Goal: Task Accomplishment & Management: Manage account settings

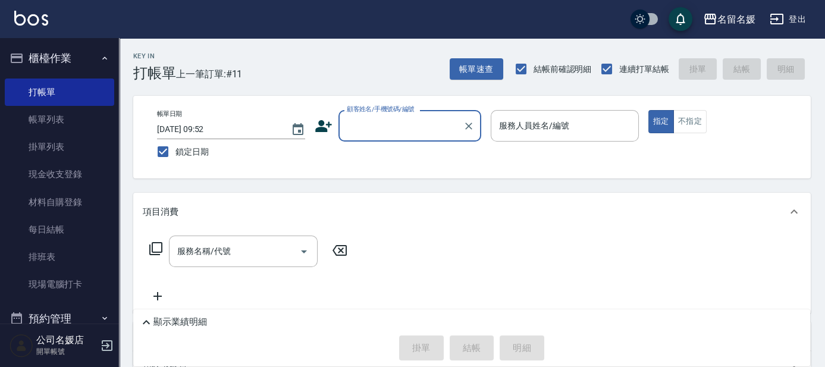
click at [203, 23] on div "名留名媛 登出" at bounding box center [412, 19] width 825 height 38
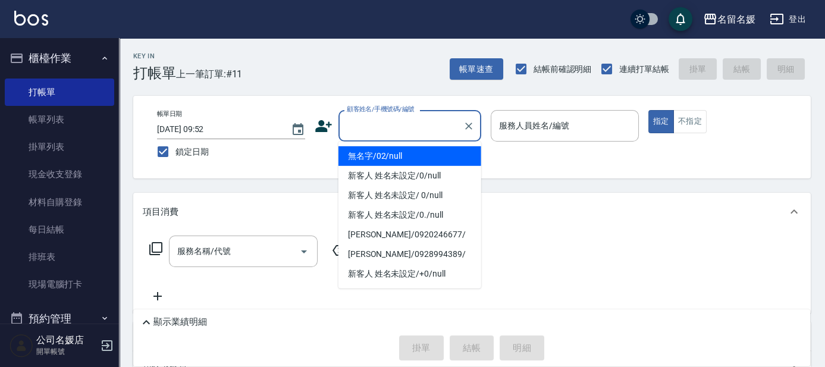
drag, startPoint x: 369, startPoint y: 130, endPoint x: 372, endPoint y: 150, distance: 20.5
click at [369, 130] on input "顧客姓名/手機號碼/編號" at bounding box center [401, 125] width 114 height 21
click at [410, 151] on li "無名字/02/null" at bounding box center [409, 156] width 143 height 20
type input "無名字/02/null"
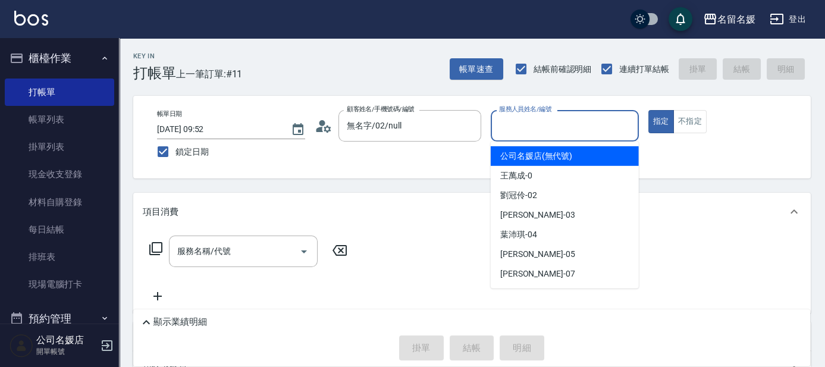
click at [510, 125] on input "服務人員姓名/編號" at bounding box center [564, 125] width 137 height 21
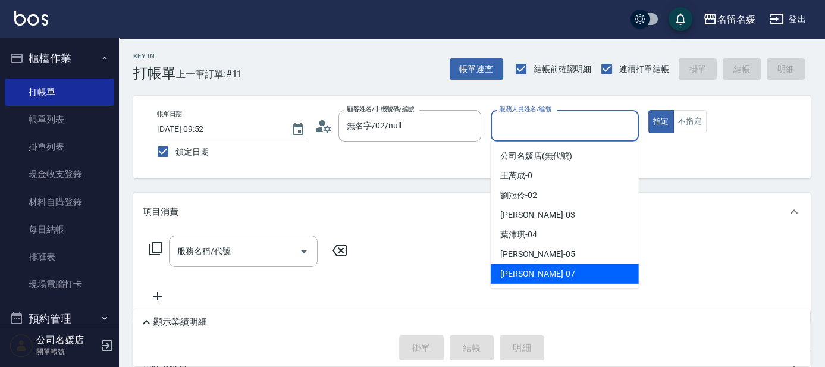
click at [550, 274] on div "[PERSON_NAME] -07" at bounding box center [565, 274] width 148 height 20
type input "[PERSON_NAME]-07"
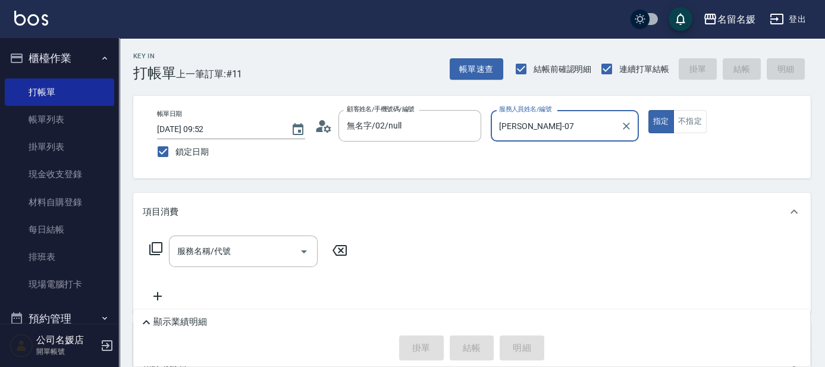
click at [149, 244] on icon at bounding box center [155, 248] width 13 height 13
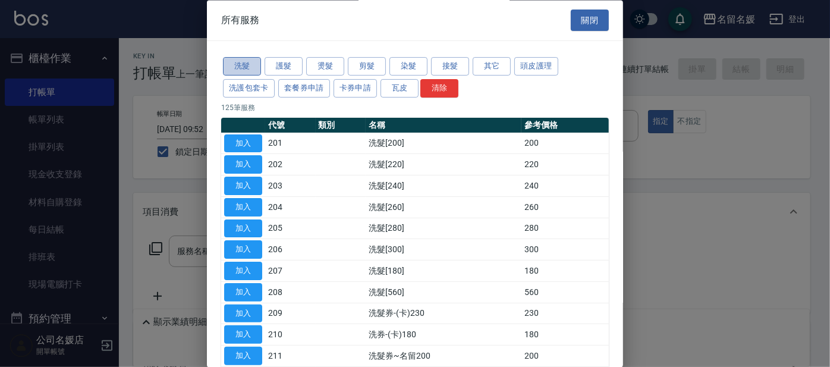
click at [247, 68] on button "洗髮" at bounding box center [242, 67] width 38 height 18
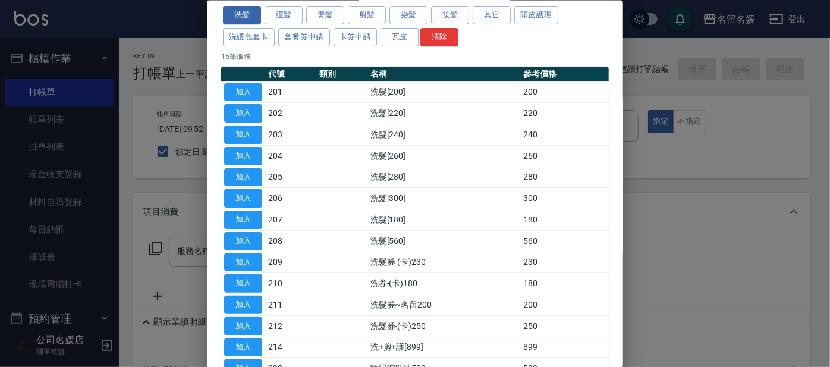
scroll to position [147, 0]
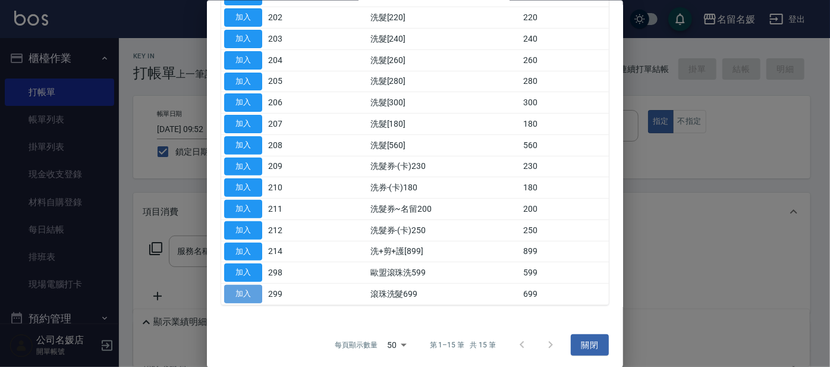
click at [238, 289] on button "加入" at bounding box center [243, 294] width 38 height 18
type input "滾珠洗髮699(299)"
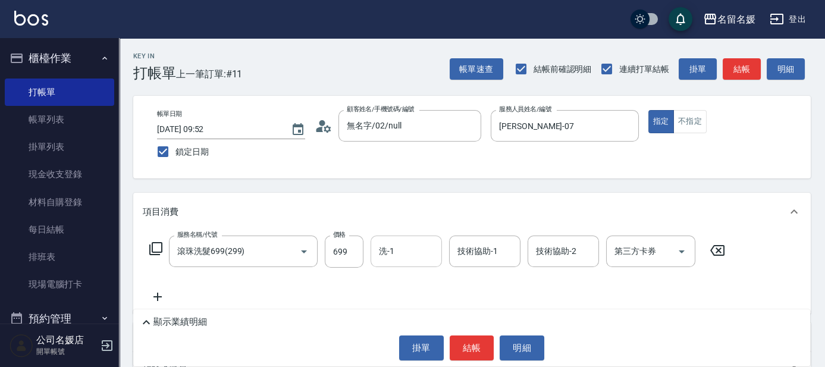
click at [414, 260] on input "洗-1" at bounding box center [406, 251] width 61 height 21
click at [419, 278] on div "[PERSON_NAME] -07" at bounding box center [405, 282] width 71 height 20
type input "[PERSON_NAME]-07"
click at [482, 253] on div "技術協助-1 技術協助-1" at bounding box center [484, 251] width 71 height 32
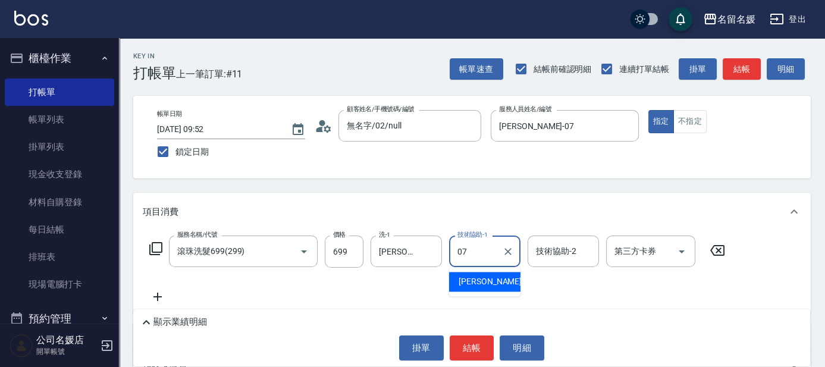
click at [502, 285] on div "[PERSON_NAME] -07" at bounding box center [484, 282] width 71 height 20
type input "[PERSON_NAME]-07"
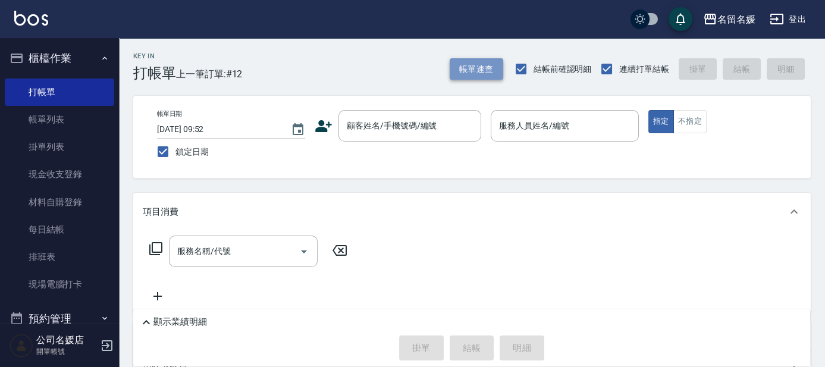
click at [485, 68] on button "帳單速查" at bounding box center [477, 69] width 54 height 22
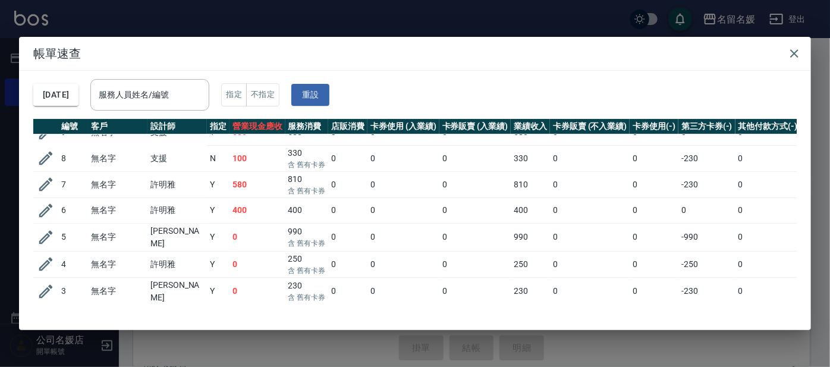
scroll to position [164, 0]
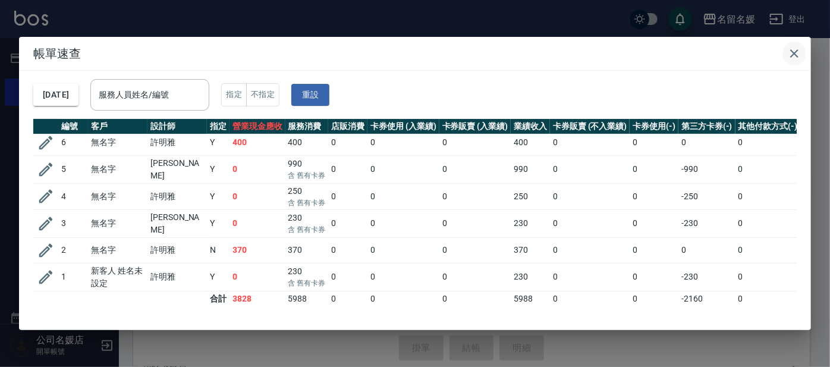
click at [796, 56] on icon "button" at bounding box center [794, 53] width 14 height 14
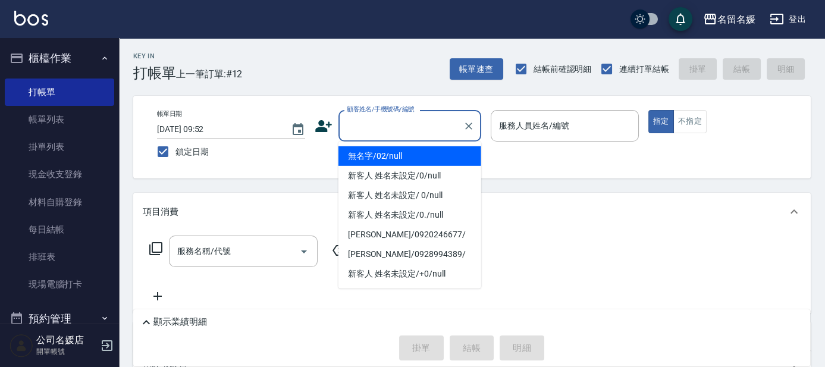
click at [401, 124] on input "顧客姓名/手機號碼/編號" at bounding box center [401, 125] width 114 height 21
click at [416, 158] on li "無名字/02/null" at bounding box center [409, 156] width 143 height 20
type input "無名字/02/null"
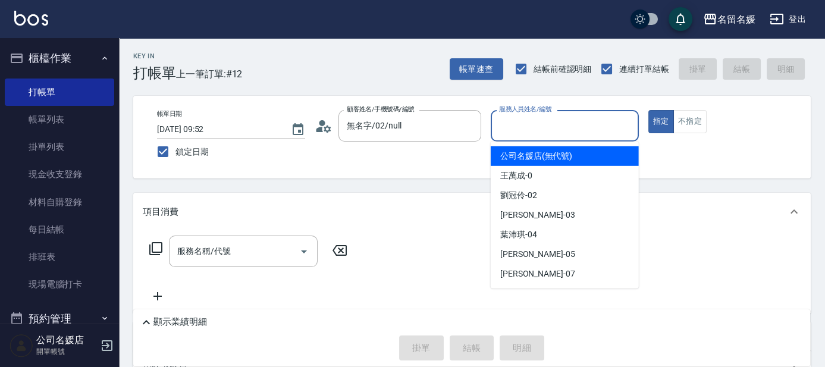
click at [520, 124] on input "服務人員姓名/編號" at bounding box center [564, 125] width 137 height 21
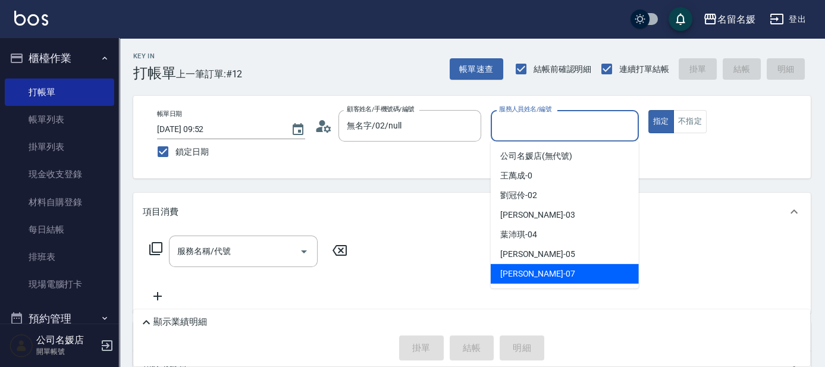
click at [535, 275] on span "[PERSON_NAME] -07" at bounding box center [537, 274] width 75 height 12
type input "[PERSON_NAME]-07"
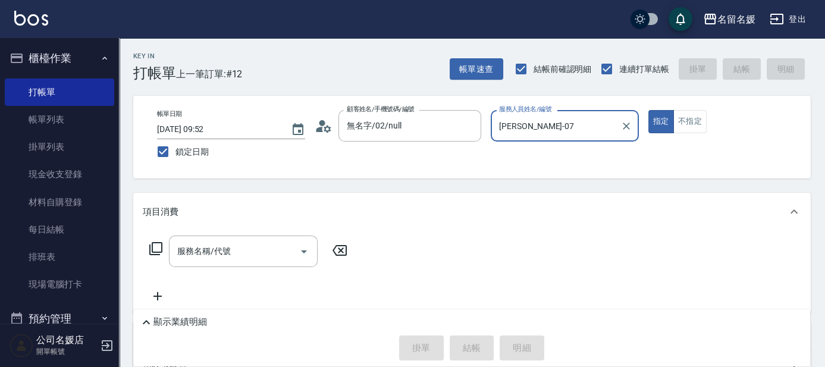
click at [153, 246] on icon at bounding box center [156, 248] width 14 height 14
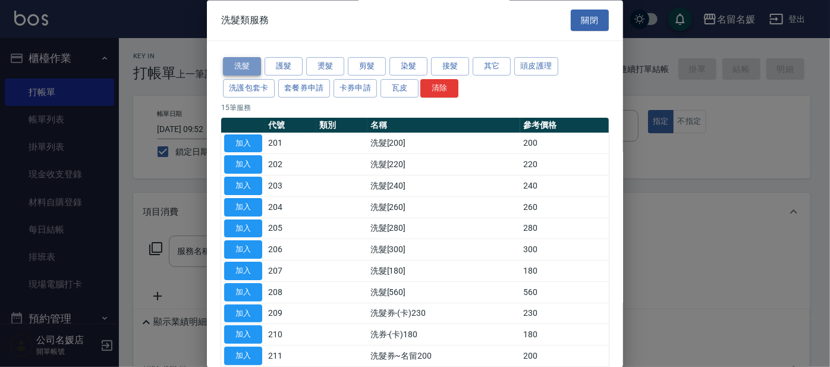
click at [240, 67] on button "洗髮" at bounding box center [242, 67] width 38 height 18
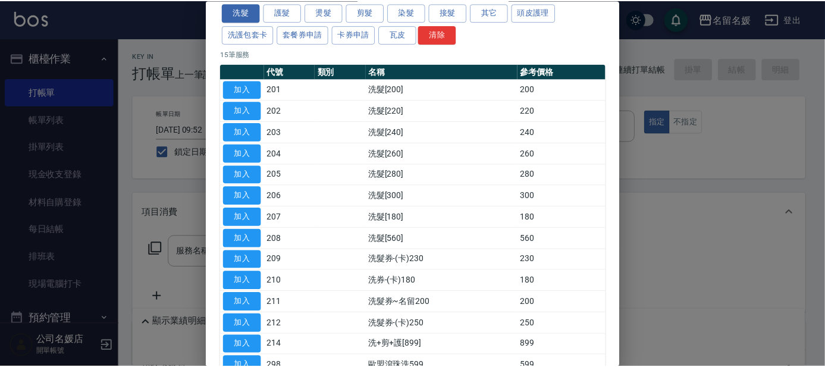
scroll to position [147, 0]
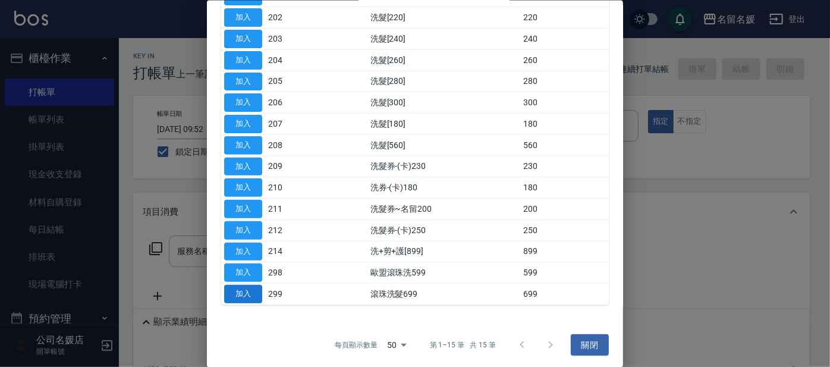
click at [243, 287] on button "加入" at bounding box center [243, 294] width 38 height 18
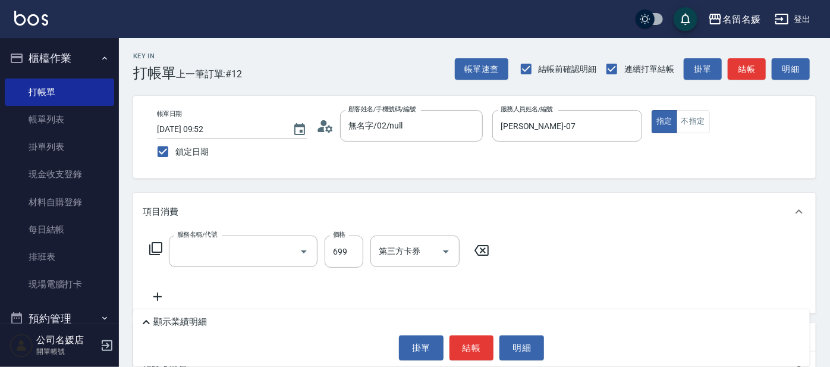
type input "滾珠洗髮699(299)"
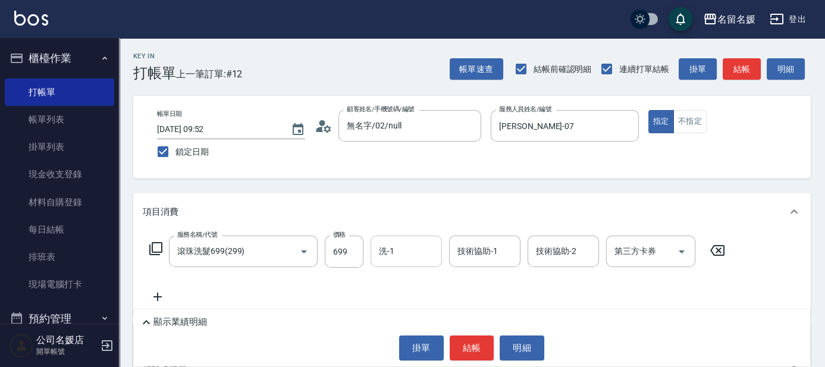
click at [416, 251] on input "洗-1" at bounding box center [406, 251] width 61 height 21
click at [433, 275] on div "[PERSON_NAME]-26" at bounding box center [405, 282] width 71 height 20
type input "[PERSON_NAME]-26"
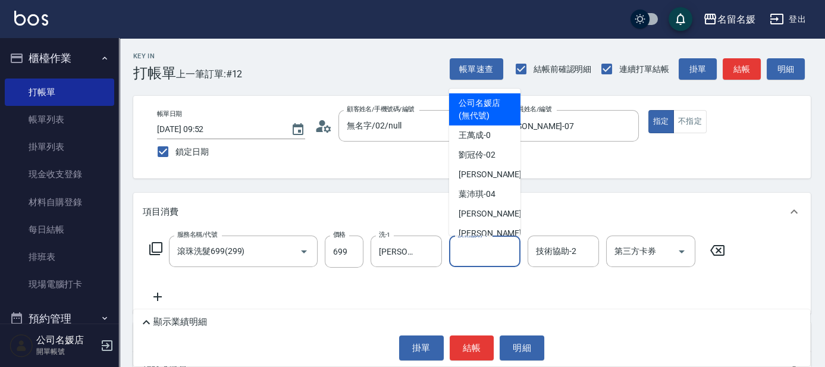
click at [485, 257] on input "技術協助-1" at bounding box center [484, 251] width 61 height 21
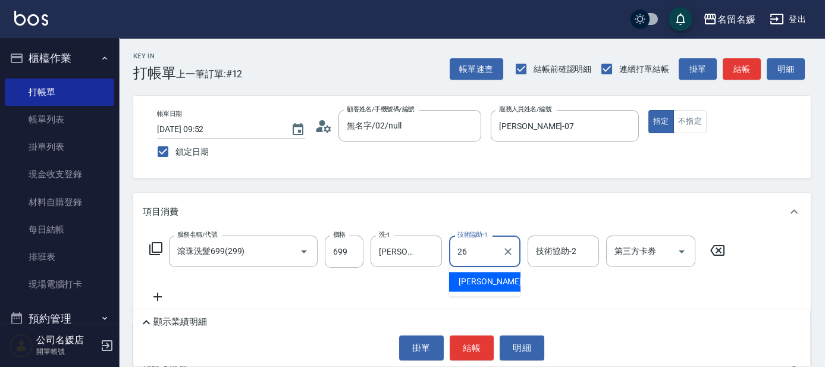
click at [484, 276] on span "[PERSON_NAME]-26" at bounding box center [495, 281] width 75 height 12
type input "[PERSON_NAME]-26"
click at [158, 247] on icon at bounding box center [156, 248] width 14 height 14
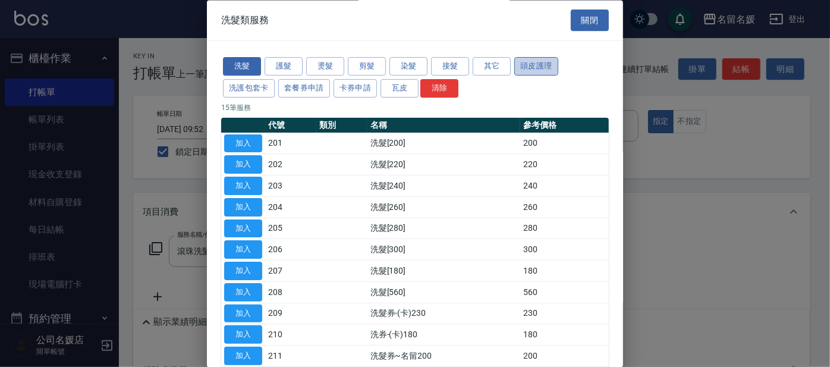
click at [538, 65] on button "頭皮護理" at bounding box center [536, 67] width 44 height 18
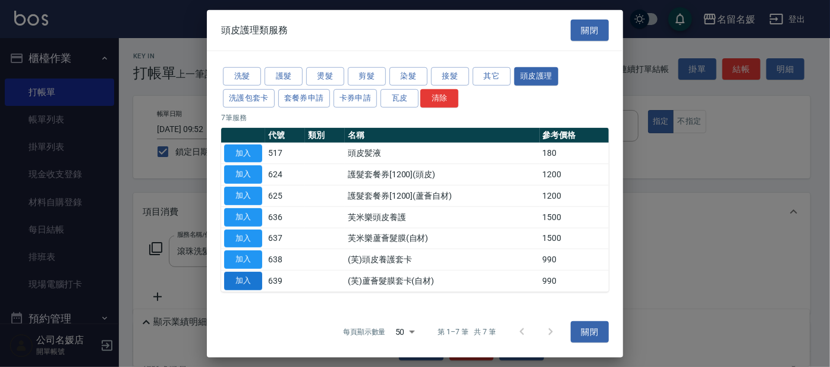
click at [253, 274] on button "加入" at bounding box center [243, 281] width 38 height 18
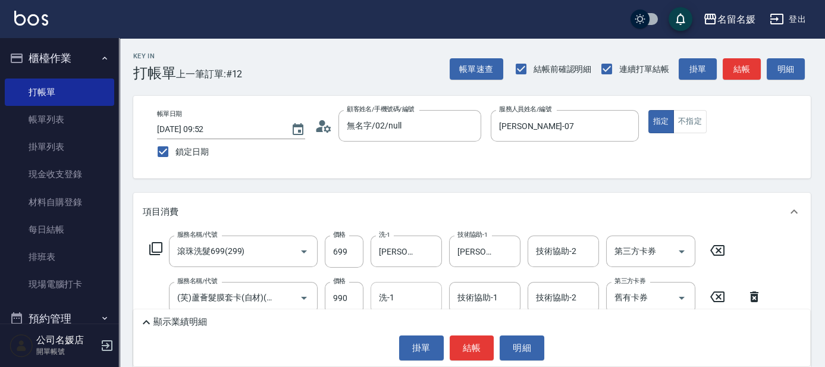
click at [406, 300] on input "洗-1" at bounding box center [406, 297] width 61 height 21
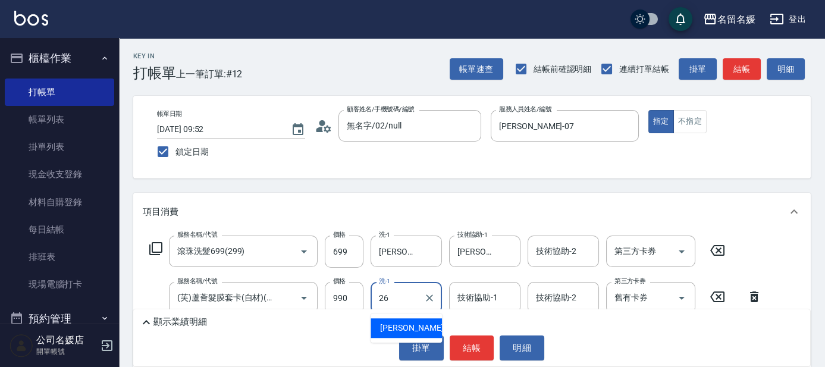
click at [420, 322] on div "[PERSON_NAME]-26" at bounding box center [405, 328] width 71 height 20
type input "[PERSON_NAME]-26"
click at [489, 297] on div "技術協助-1 技術協助-1" at bounding box center [484, 298] width 71 height 32
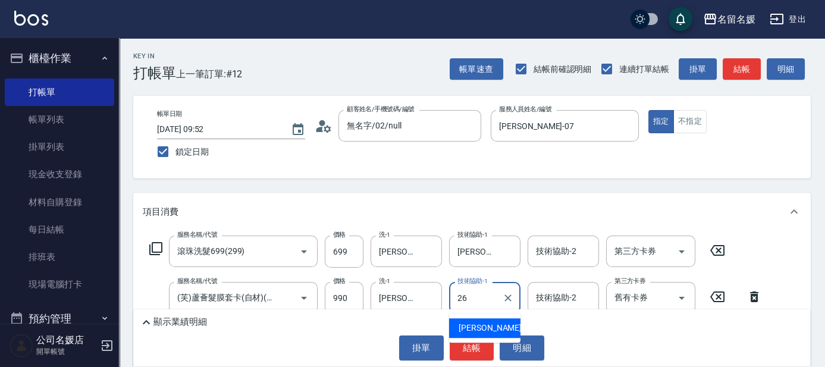
click at [483, 325] on span "[PERSON_NAME]-26" at bounding box center [495, 328] width 75 height 12
type input "[PERSON_NAME]-26"
click at [645, 291] on input "舊有卡券" at bounding box center [633, 297] width 45 height 21
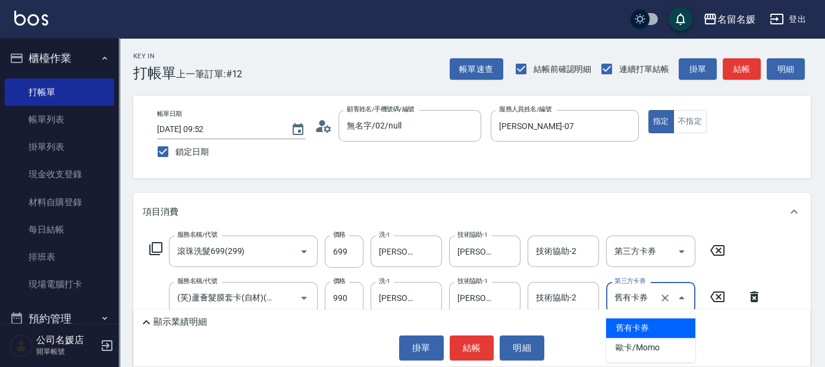
click at [658, 323] on span "舊有卡券" at bounding box center [650, 328] width 89 height 20
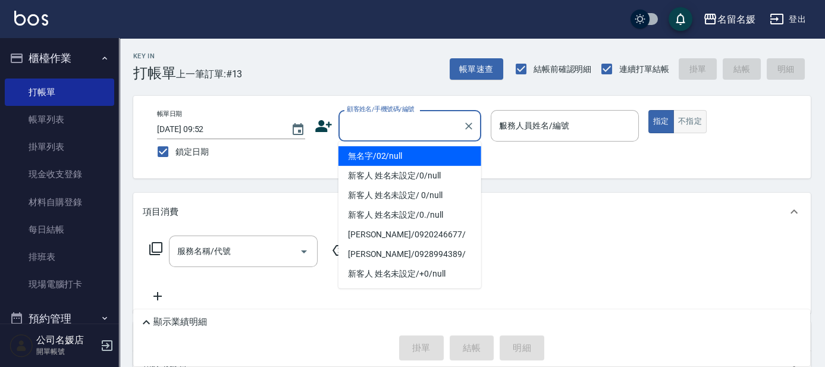
type input "13"
type input "無名字/02/null"
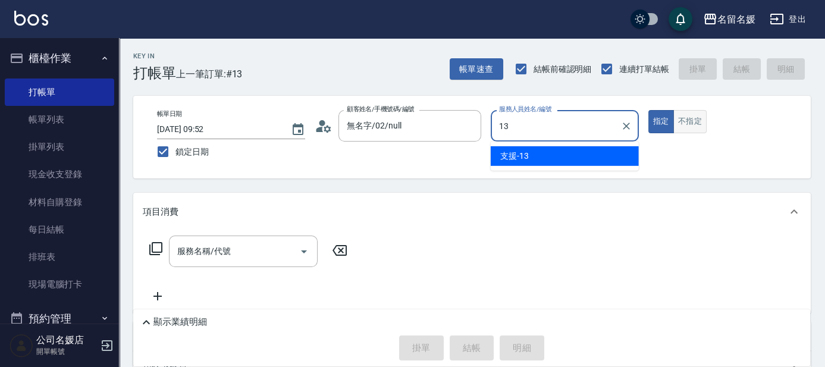
type input "13"
type button "true"
type input "支援-13"
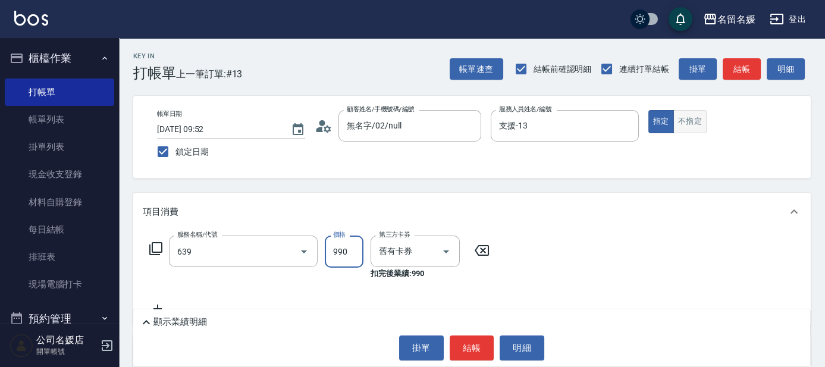
type input "(芙)蘆薈髮膜套卡(自材)(639)"
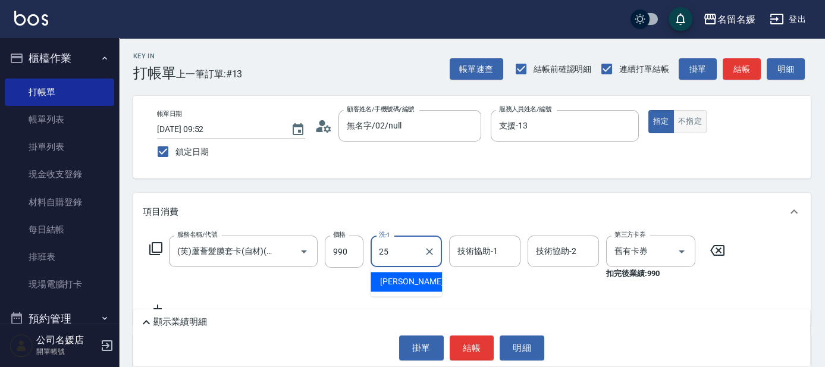
type input "[PERSON_NAME]-25"
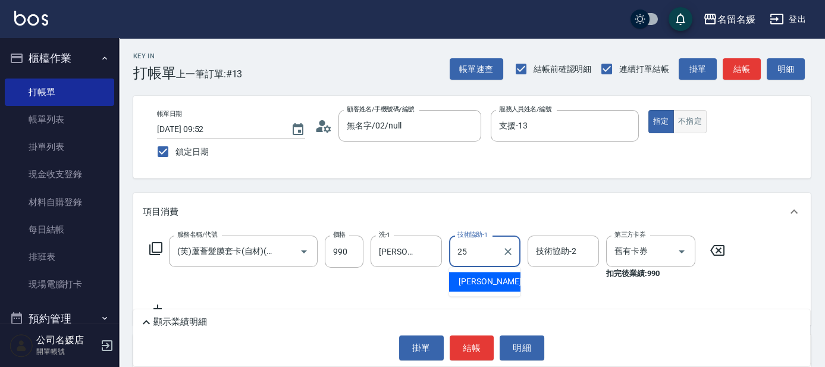
type input "25"
type input "3"
type input "[PERSON_NAME]-25"
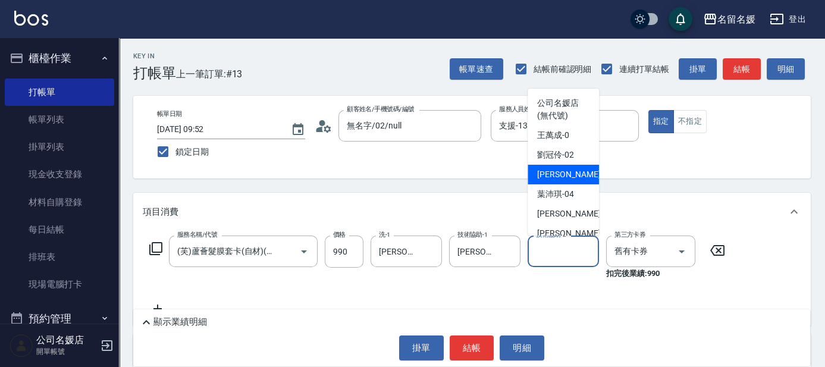
click at [394, 181] on div "Key In 打帳單 上一筆訂單:#13 帳單速查 結帳前確認明細 連續打單結帳 掛單 結帳 明細 帳單日期 [DATE] 09:52 鎖定日期 顧客姓名/手…" at bounding box center [472, 292] width 706 height 508
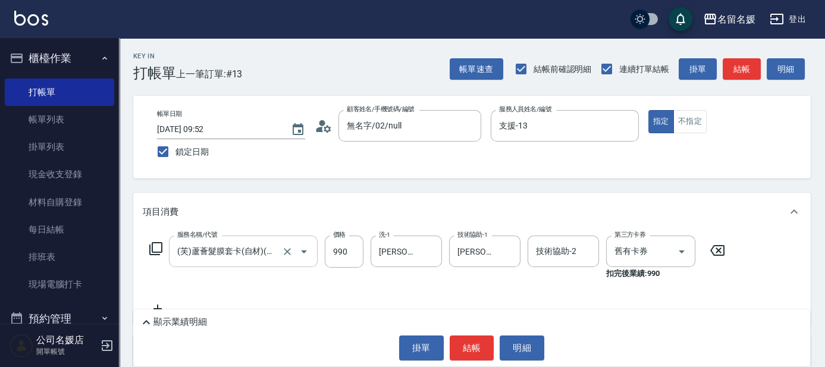
scroll to position [54, 0]
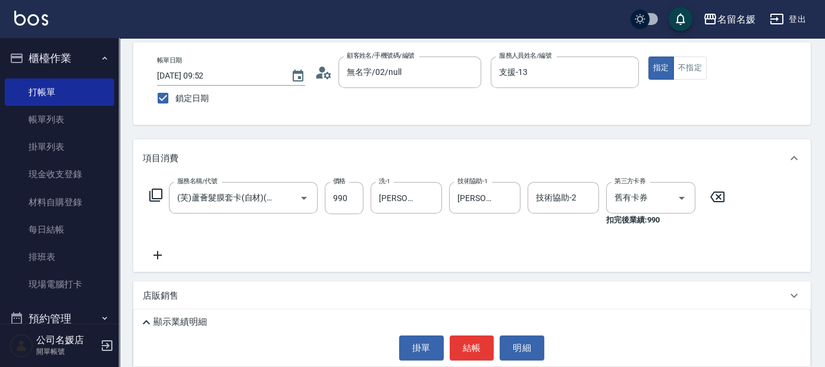
click at [153, 192] on icon at bounding box center [156, 195] width 14 height 14
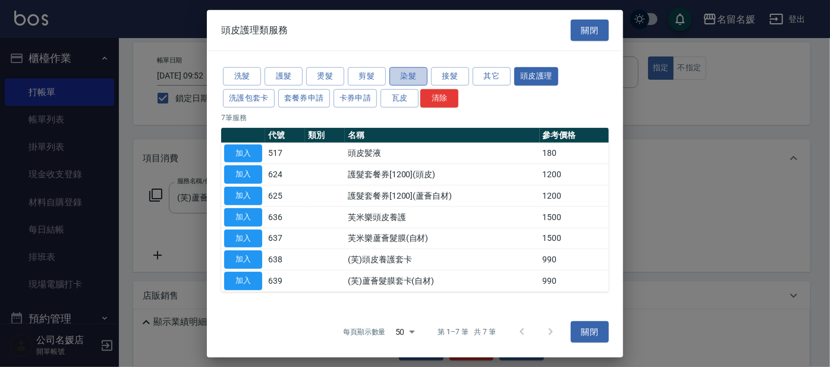
click at [409, 68] on button "染髮" at bounding box center [409, 76] width 38 height 18
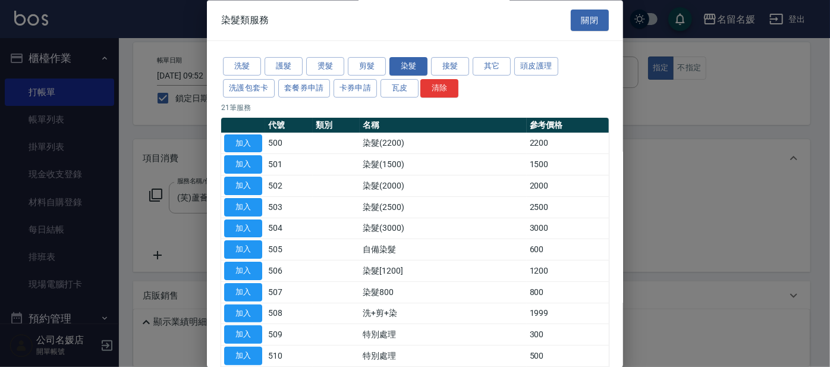
drag, startPoint x: 241, startPoint y: 246, endPoint x: 266, endPoint y: 245, distance: 25.6
click at [241, 246] on button "加入" at bounding box center [243, 250] width 38 height 18
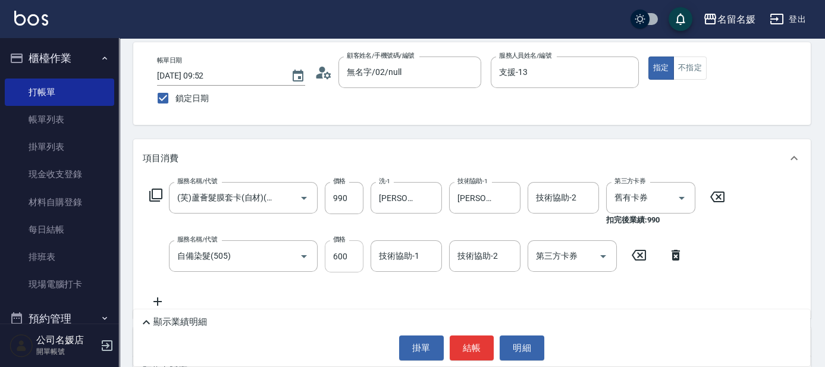
click at [350, 256] on input "600" at bounding box center [344, 256] width 39 height 32
type input "1000"
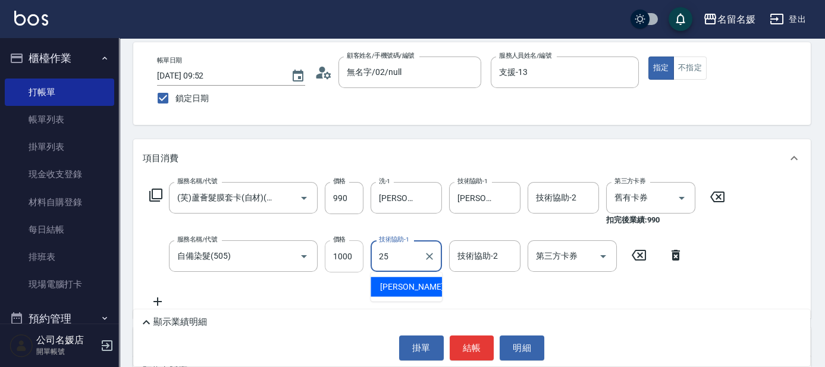
type input "[PERSON_NAME]-25"
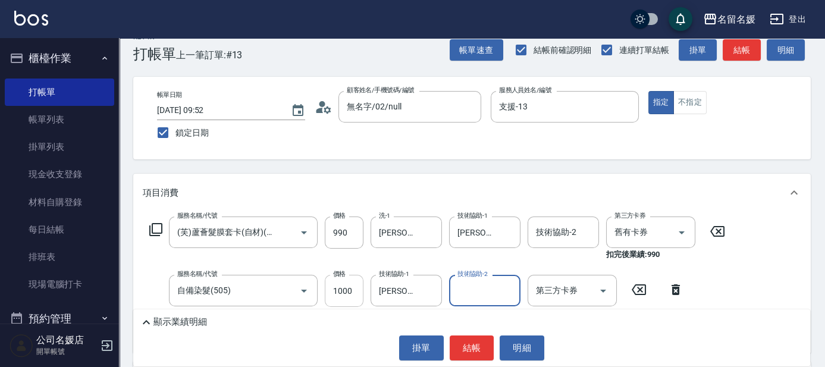
scroll to position [0, 0]
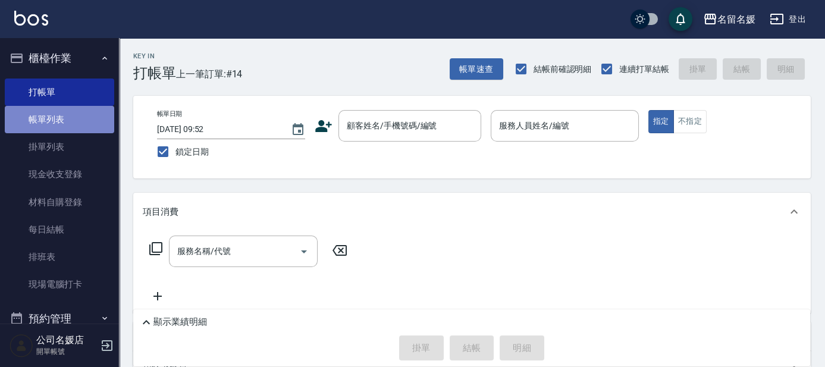
click at [73, 123] on link "帳單列表" at bounding box center [59, 119] width 109 height 27
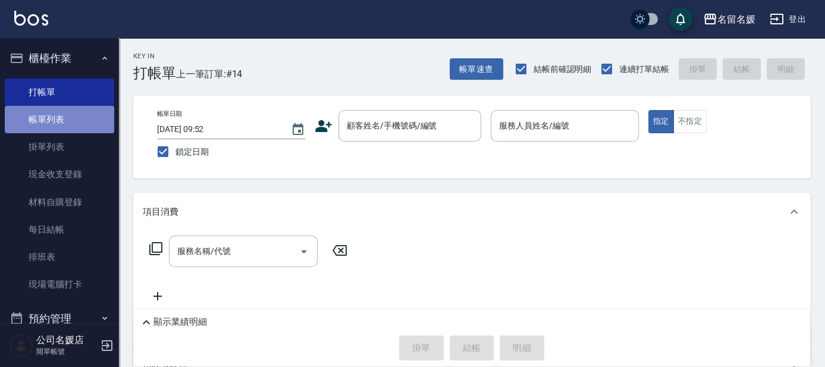
click at [73, 123] on link "帳單列表" at bounding box center [59, 119] width 109 height 27
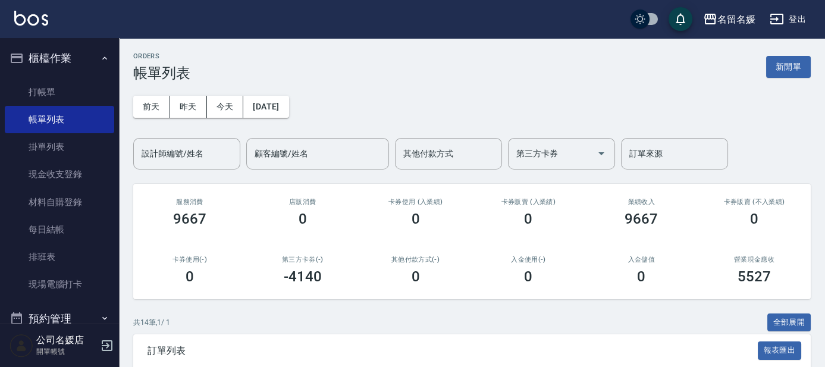
scroll to position [216, 0]
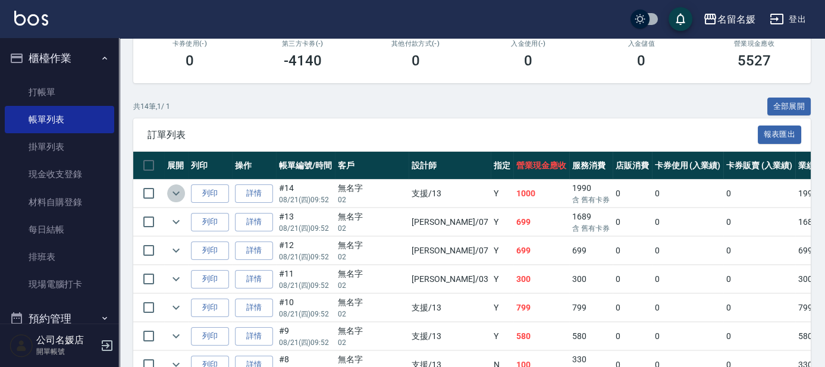
click at [172, 194] on icon "expand row" at bounding box center [176, 193] width 14 height 14
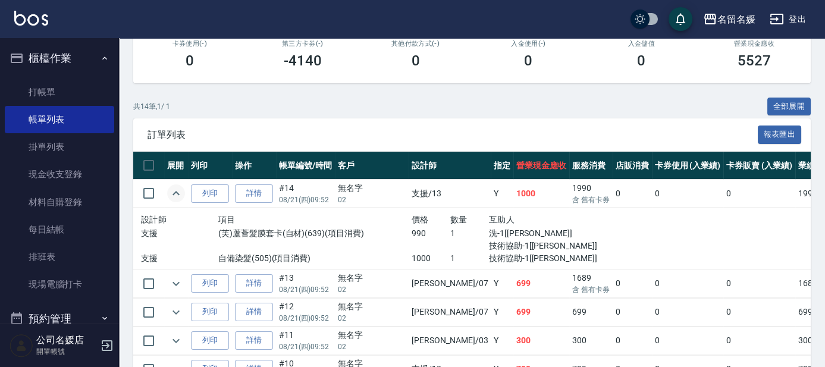
scroll to position [270, 0]
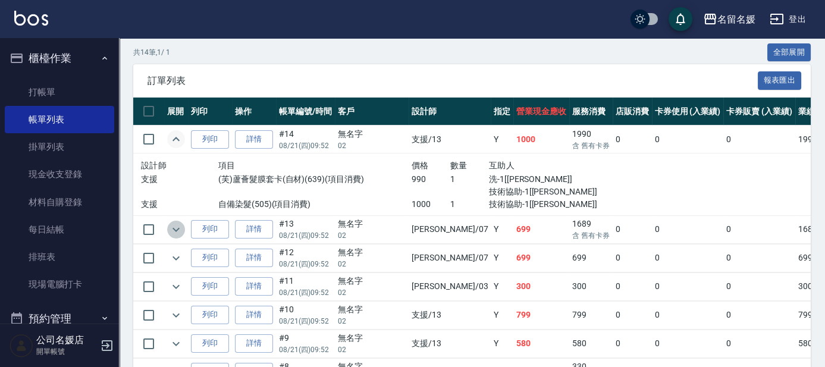
click at [171, 225] on icon "expand row" at bounding box center [176, 229] width 14 height 14
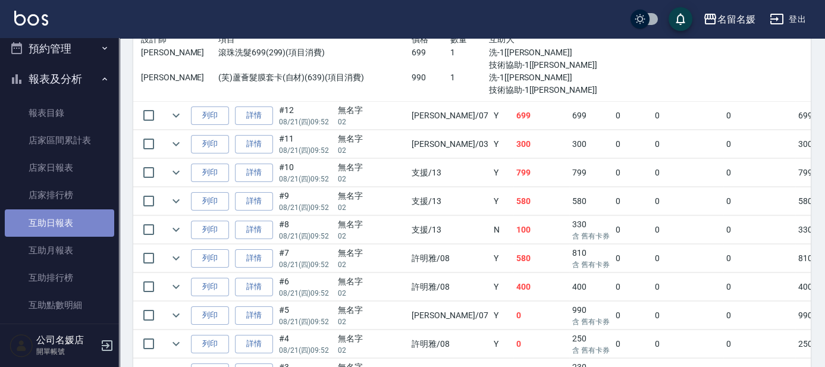
click at [81, 221] on link "互助日報表" at bounding box center [59, 222] width 109 height 27
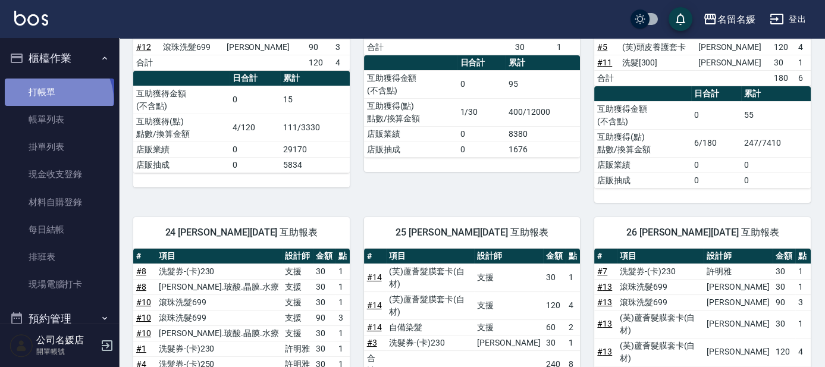
click at [56, 99] on link "打帳單" at bounding box center [59, 91] width 109 height 27
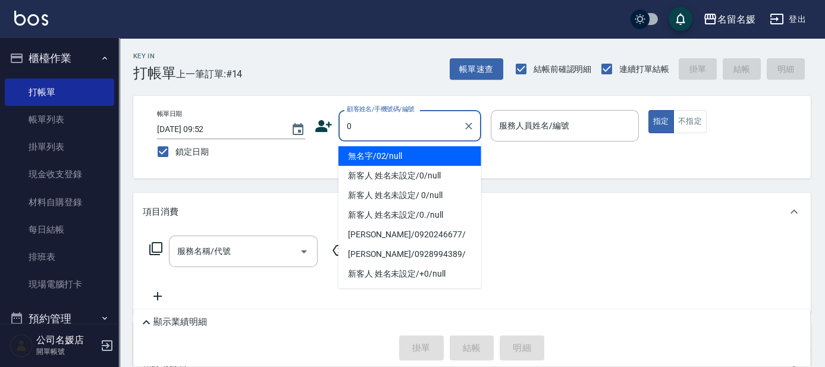
type input "0"
type input "07"
type input "無名字/02/null"
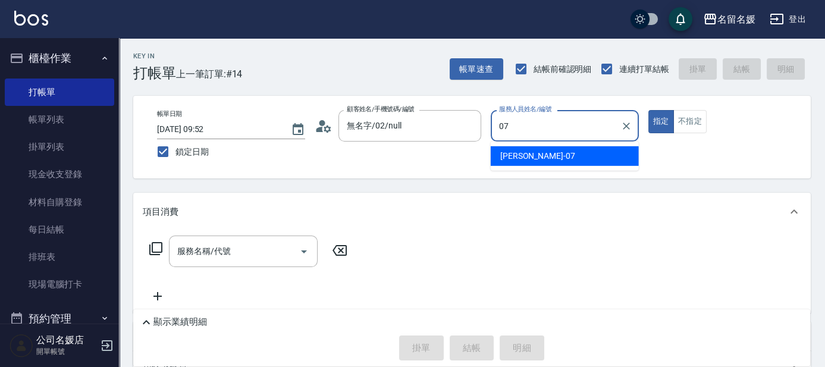
type input "07"
type button "true"
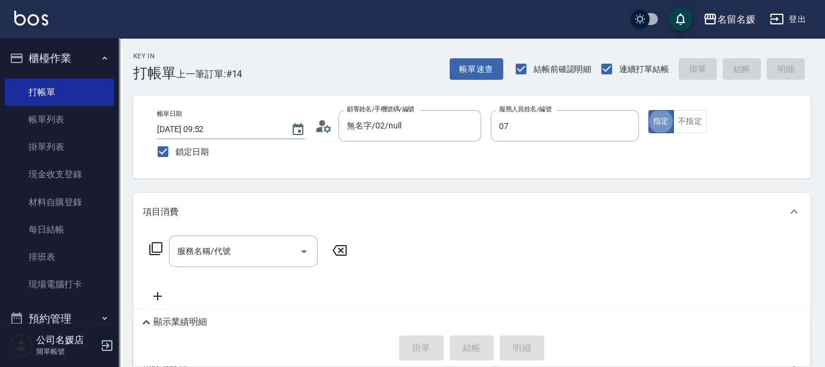
type input "[PERSON_NAME]-07"
type input "新客人 姓名未設定/0/null"
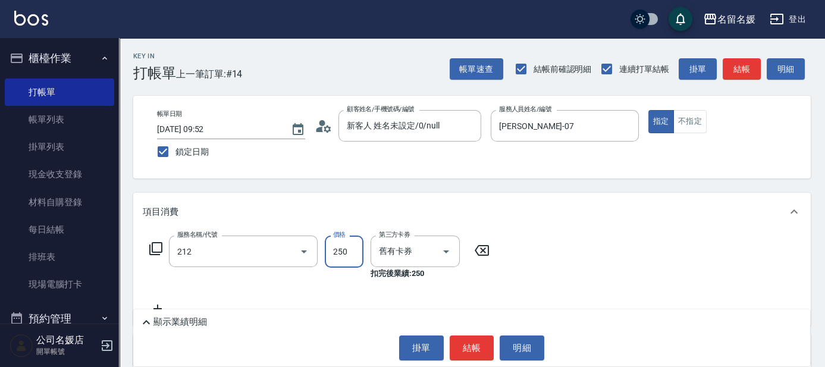
type input "洗髮券-(卡)250(212)"
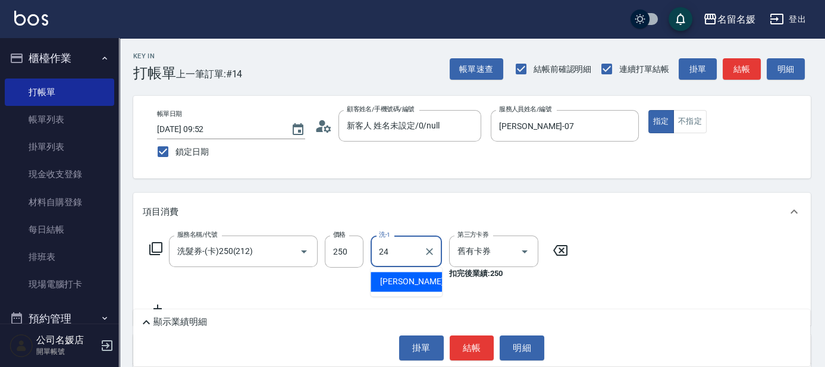
type input "[PERSON_NAME]-24"
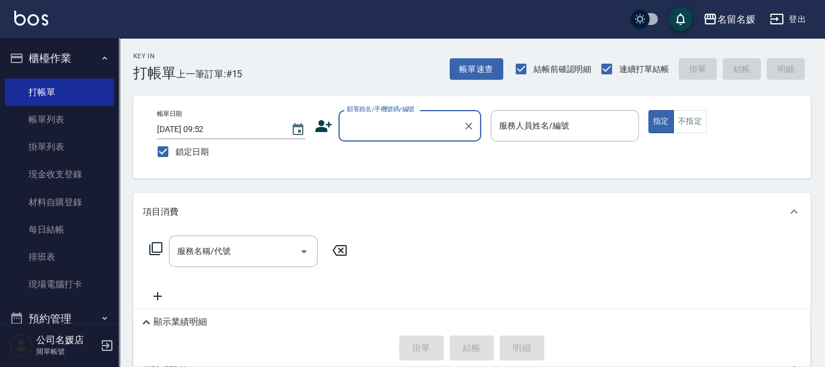
click at [395, 123] on input "顧客姓名/手機號碼/編號" at bounding box center [401, 125] width 114 height 21
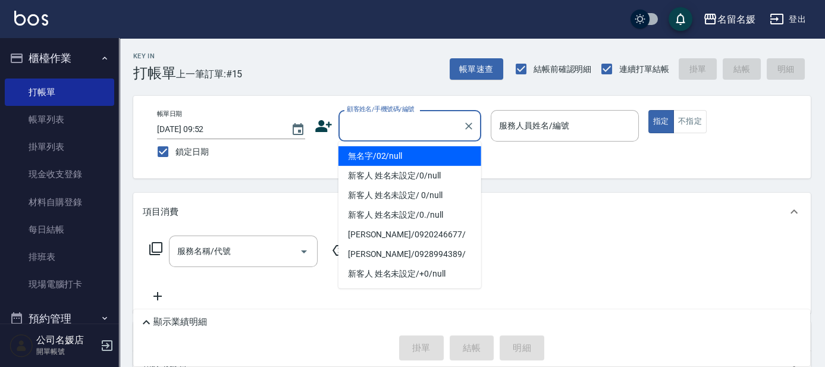
click at [390, 156] on li "無名字/02/null" at bounding box center [409, 156] width 143 height 20
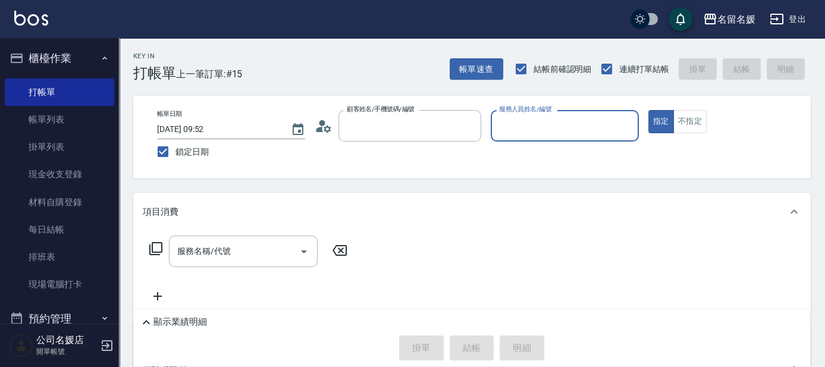
type input "無名字/02/null"
click at [524, 124] on input "服務人員姓名/編號" at bounding box center [564, 125] width 137 height 21
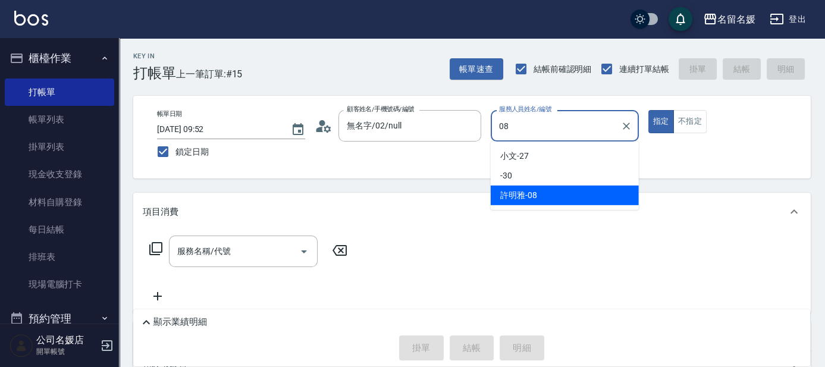
click at [524, 198] on span "[PERSON_NAME]-08" at bounding box center [518, 195] width 37 height 12
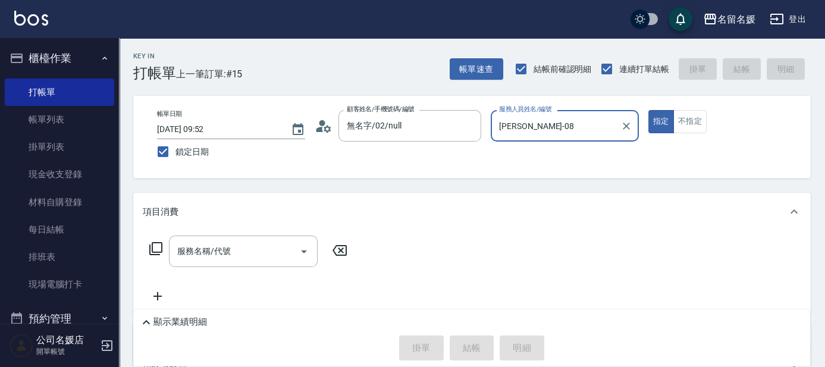
type input "[PERSON_NAME]-08"
click at [154, 243] on icon at bounding box center [156, 248] width 14 height 14
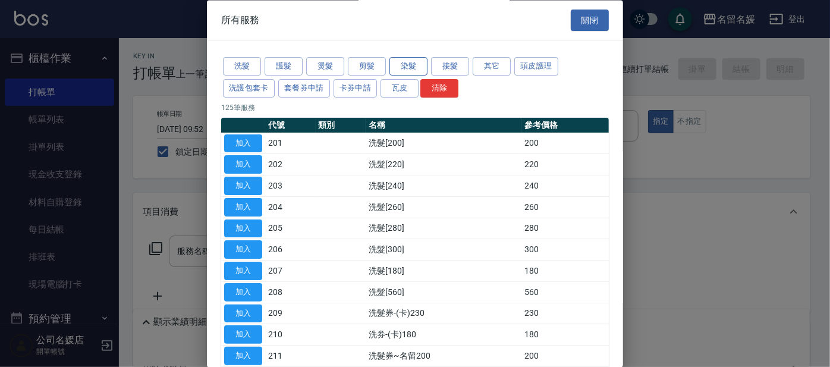
click at [406, 60] on button "染髮" at bounding box center [409, 67] width 38 height 18
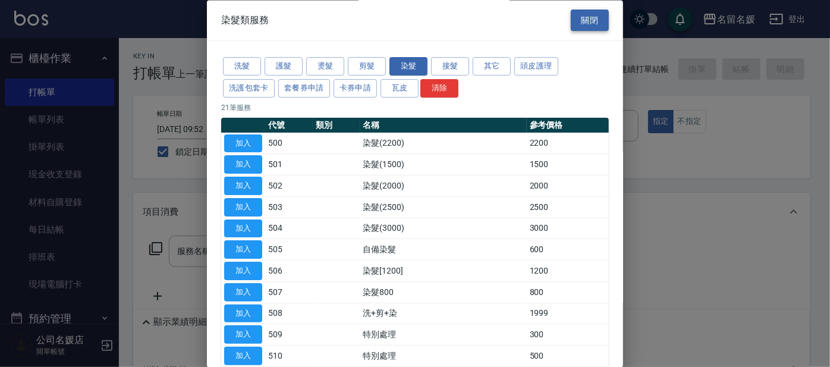
click at [588, 19] on button "關閉" at bounding box center [590, 21] width 38 height 22
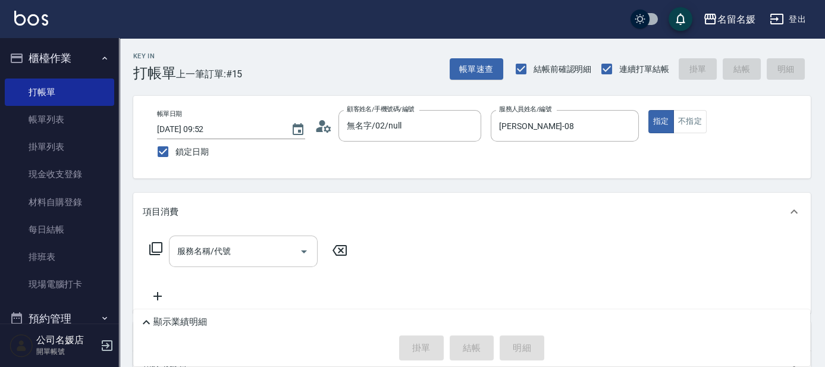
click at [215, 254] on div "服務名稱/代號 服務名稱/代號" at bounding box center [243, 251] width 149 height 32
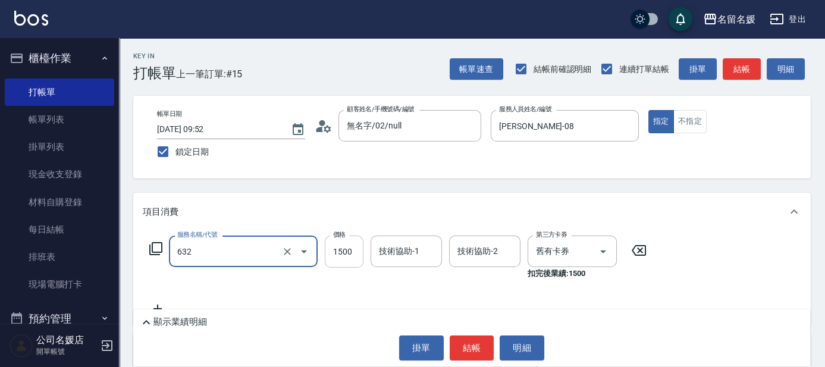
click at [356, 247] on input "1500" at bounding box center [344, 251] width 39 height 32
type input "染髮券[1500自材](632)"
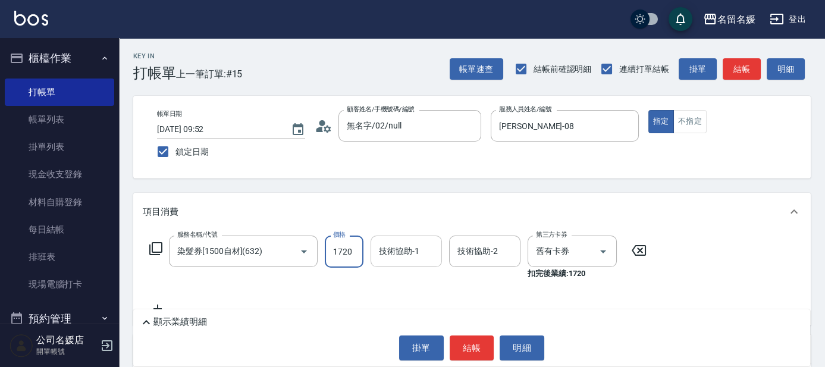
type input "1720"
click at [395, 250] on div "技術協助-1 技術協助-1" at bounding box center [405, 251] width 71 height 32
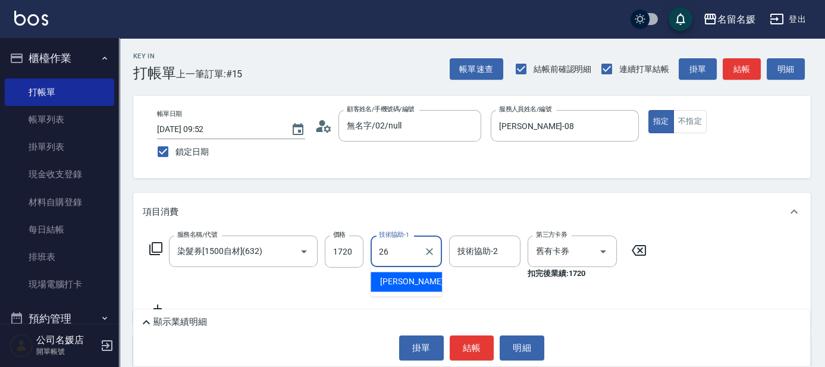
click at [396, 279] on span "[PERSON_NAME]-26" at bounding box center [417, 281] width 75 height 12
type input "[PERSON_NAME]-26"
click at [157, 304] on icon at bounding box center [158, 308] width 30 height 14
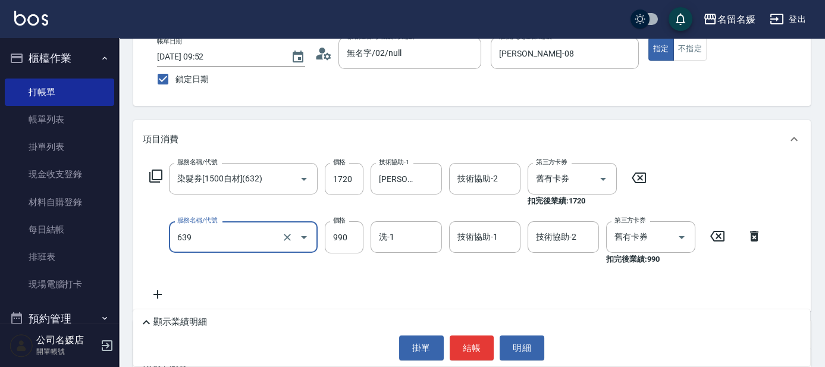
scroll to position [108, 0]
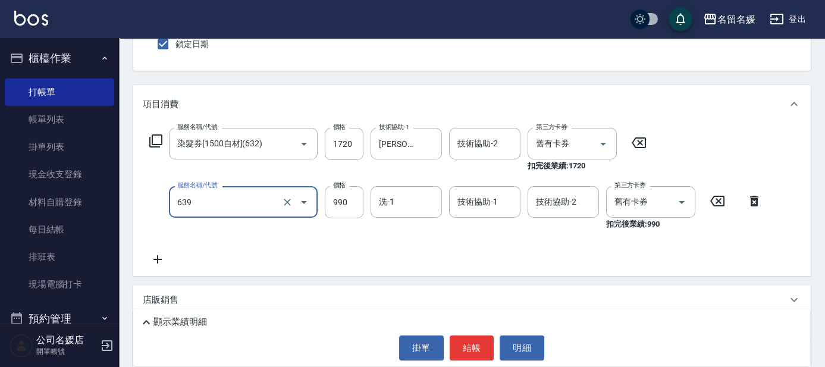
click at [233, 197] on input "639" at bounding box center [226, 201] width 105 height 21
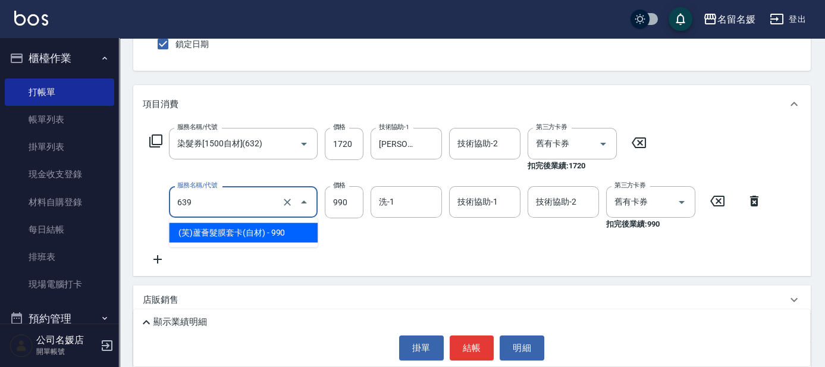
drag, startPoint x: 233, startPoint y: 228, endPoint x: 428, endPoint y: 227, distance: 195.1
click at [258, 228] on span "(芙)蘆薈髮膜套卡(自材) - 990" at bounding box center [243, 233] width 149 height 20
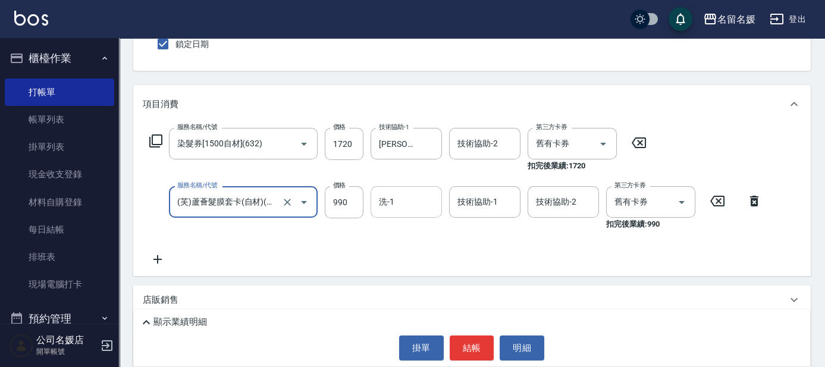
type input "(芙)蘆薈髮膜套卡(自材)(639)"
click at [408, 203] on input "洗-1" at bounding box center [406, 201] width 61 height 21
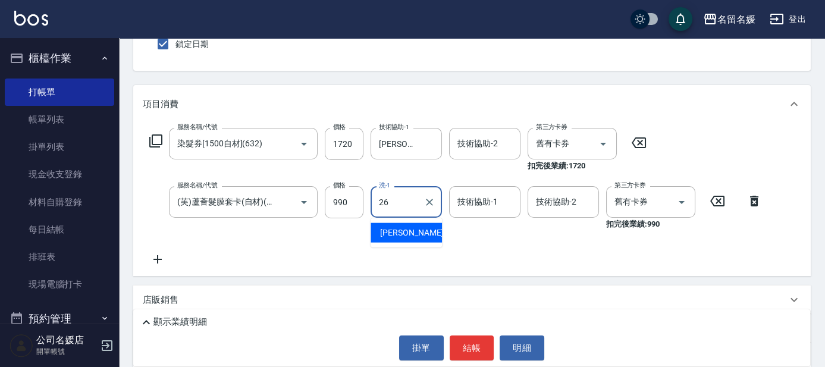
click at [404, 228] on span "[PERSON_NAME]-26" at bounding box center [417, 233] width 75 height 12
type input "[PERSON_NAME]-26"
click at [464, 194] on input "技術協助-1" at bounding box center [484, 201] width 61 height 21
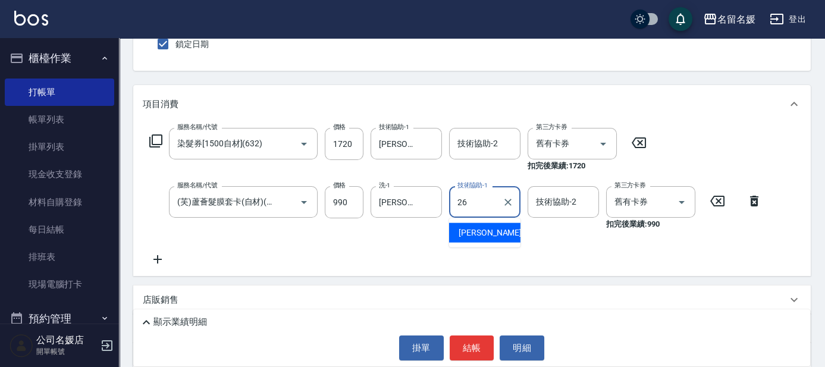
drag, startPoint x: 471, startPoint y: 230, endPoint x: 461, endPoint y: 289, distance: 59.6
click at [470, 234] on span "[PERSON_NAME]-26" at bounding box center [495, 233] width 75 height 12
type input "[PERSON_NAME]-26"
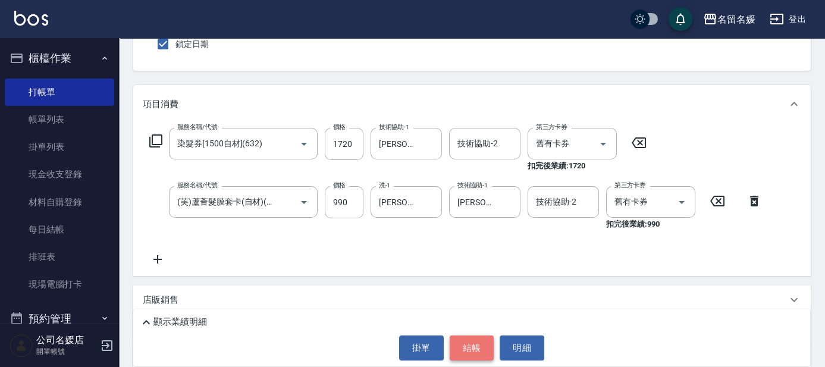
click at [478, 353] on button "結帳" at bounding box center [472, 347] width 45 height 25
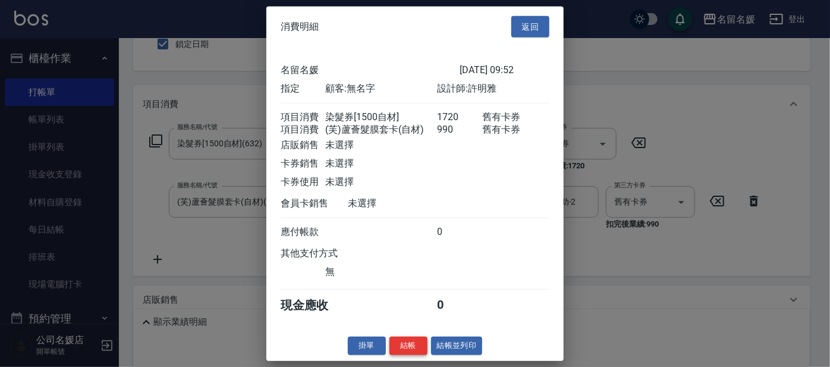
click at [412, 355] on button "結帳" at bounding box center [409, 346] width 38 height 18
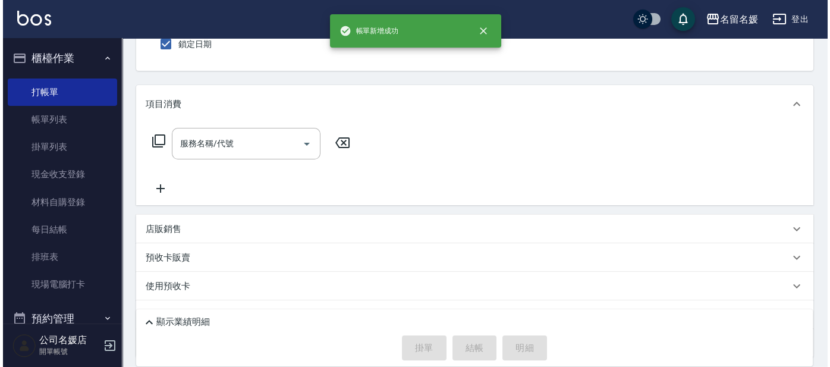
scroll to position [0, 0]
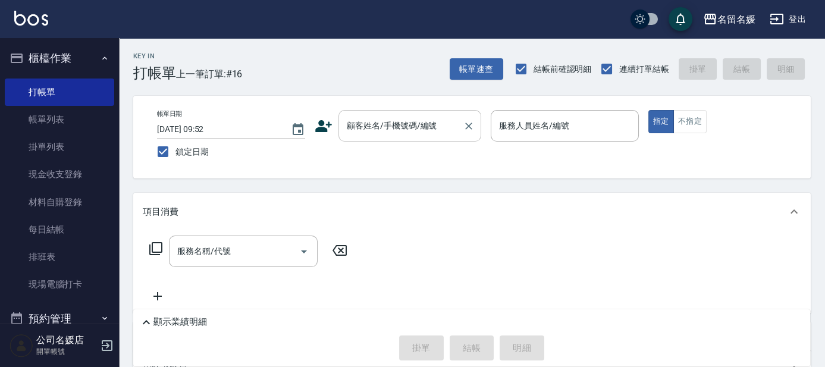
click at [400, 138] on div "顧客姓名/手機號碼/編號" at bounding box center [409, 126] width 143 height 32
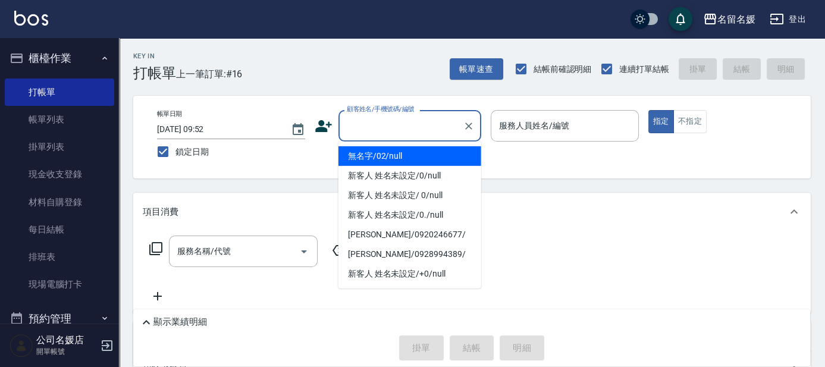
click at [357, 150] on li "無名字/02/null" at bounding box center [409, 156] width 143 height 20
type input "無名字/02/null"
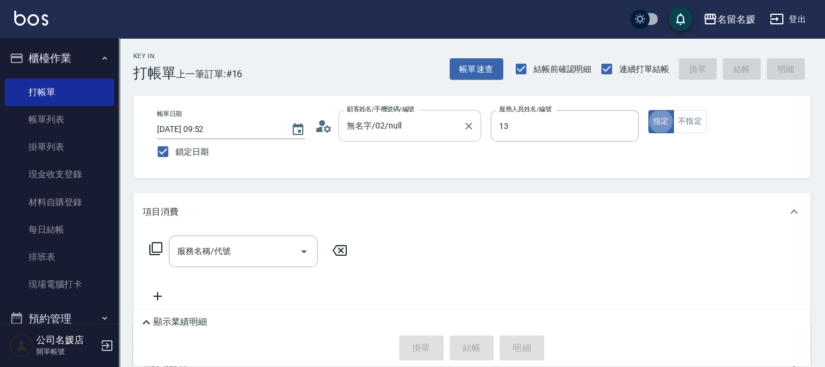
type input "支援-13"
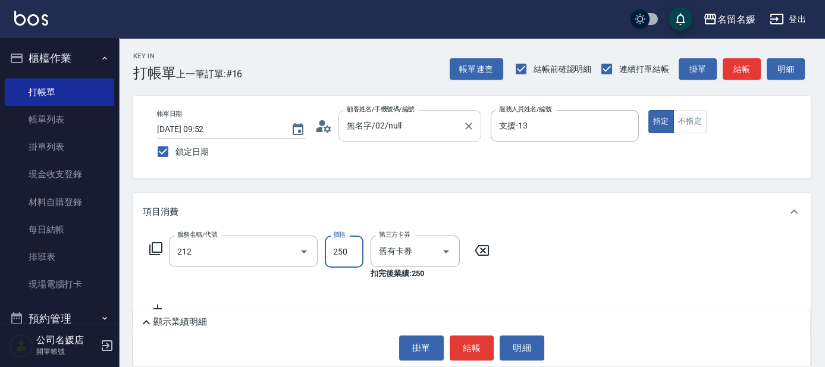
type input "洗髮券-(卡)250(212)"
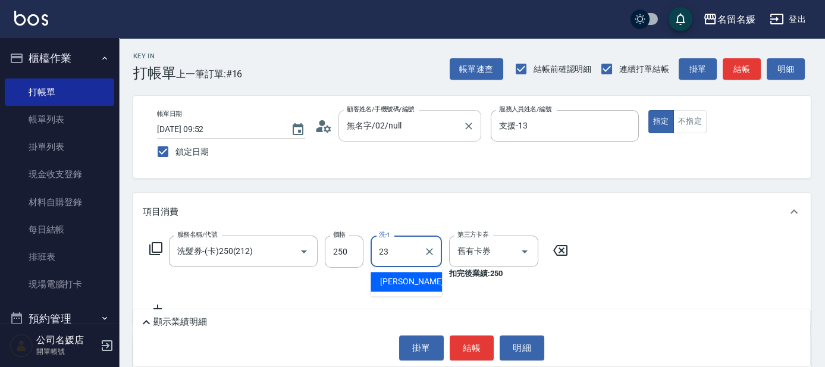
type input "[PERSON_NAME]-23"
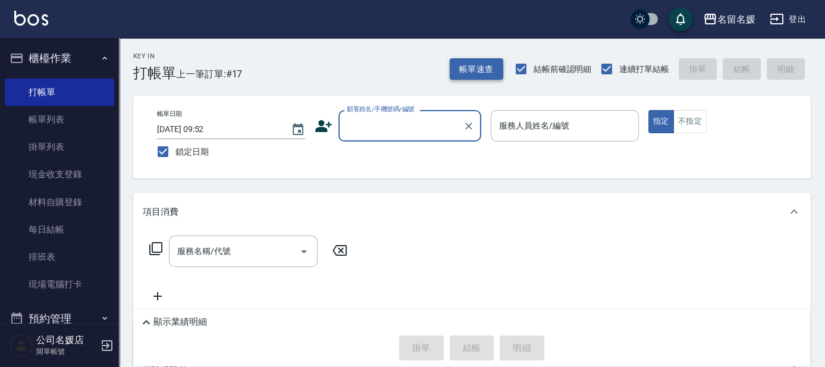
click at [468, 70] on button "帳單速查" at bounding box center [477, 69] width 54 height 22
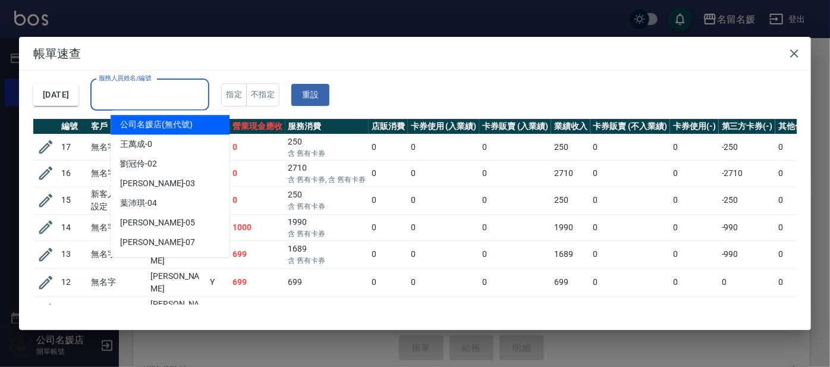
click at [173, 93] on input "服務人員姓名/編號" at bounding box center [150, 94] width 108 height 21
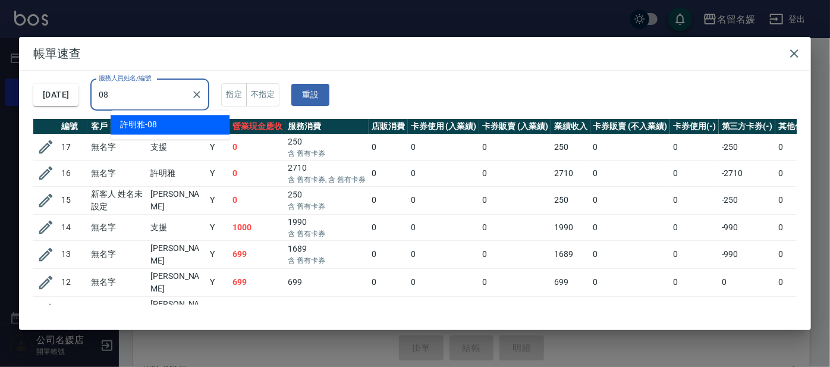
drag, startPoint x: 180, startPoint y: 121, endPoint x: 347, endPoint y: 121, distance: 167.1
click at [181, 121] on div "[PERSON_NAME]-08" at bounding box center [170, 125] width 119 height 20
type input "[PERSON_NAME]-08"
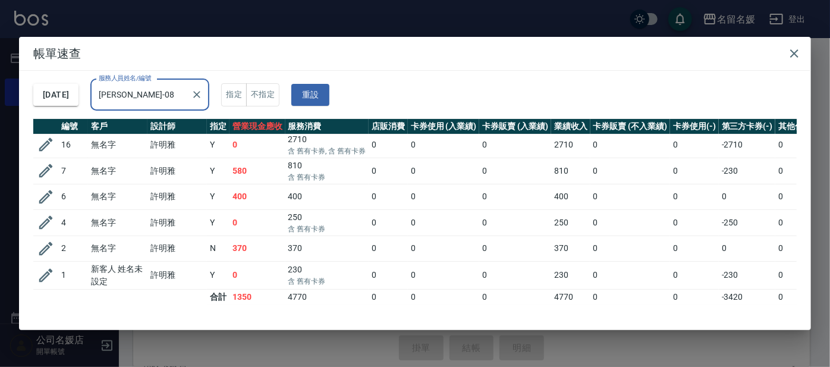
scroll to position [10, 0]
click at [203, 95] on icon "Clear" at bounding box center [197, 95] width 12 height 12
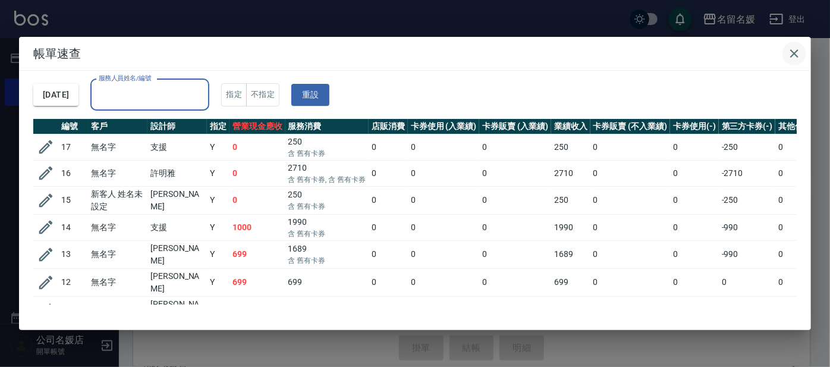
click at [791, 54] on icon "button" at bounding box center [794, 53] width 14 height 14
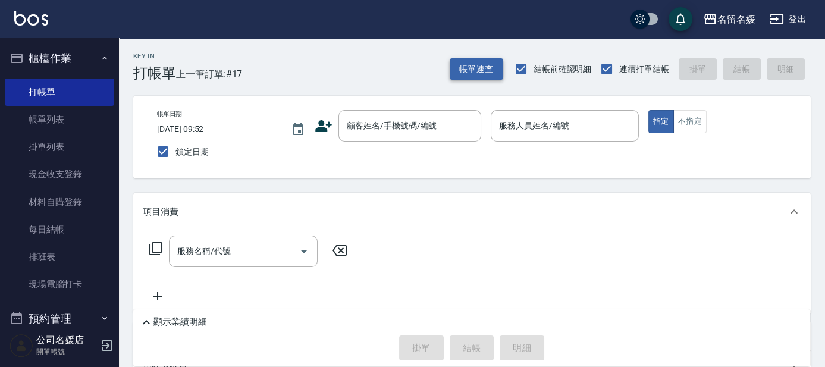
click at [479, 68] on button "帳單速查" at bounding box center [477, 69] width 54 height 22
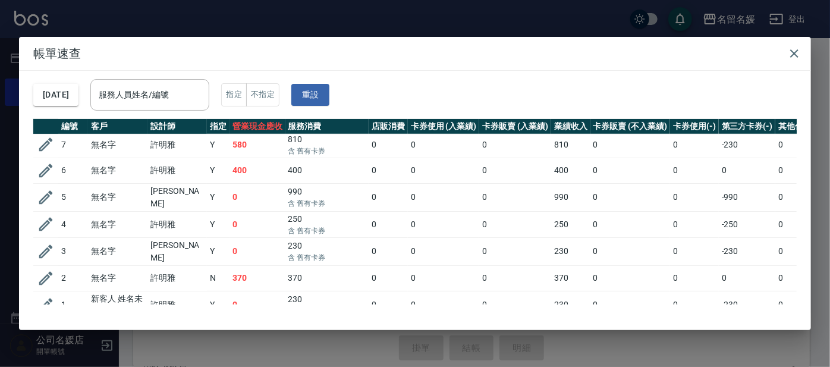
scroll to position [296, 0]
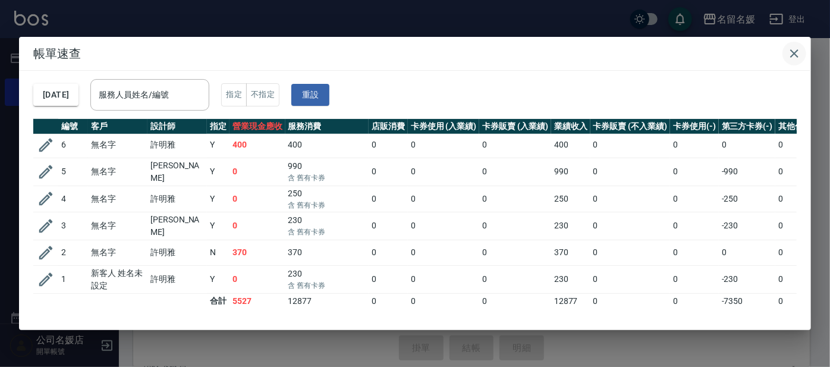
click at [789, 49] on icon "button" at bounding box center [794, 53] width 14 height 14
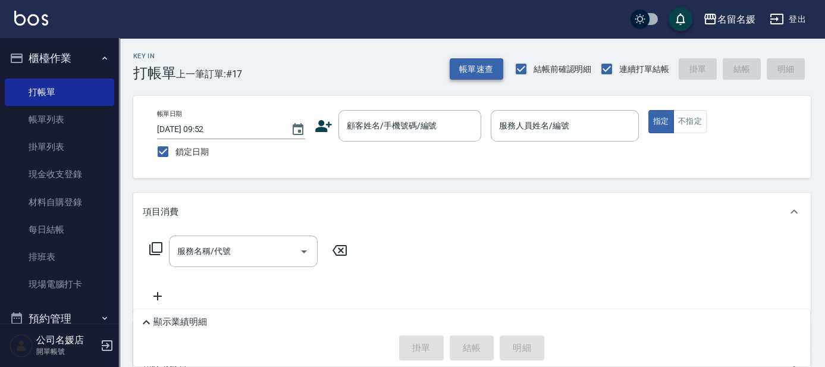
click at [472, 74] on button "帳單速查" at bounding box center [477, 69] width 54 height 22
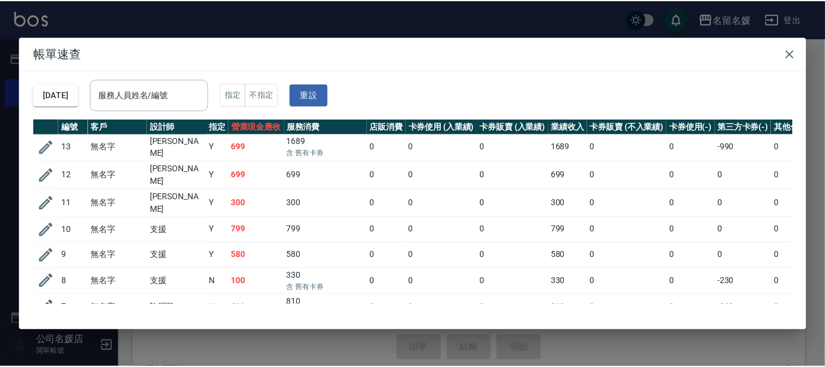
scroll to position [0, 0]
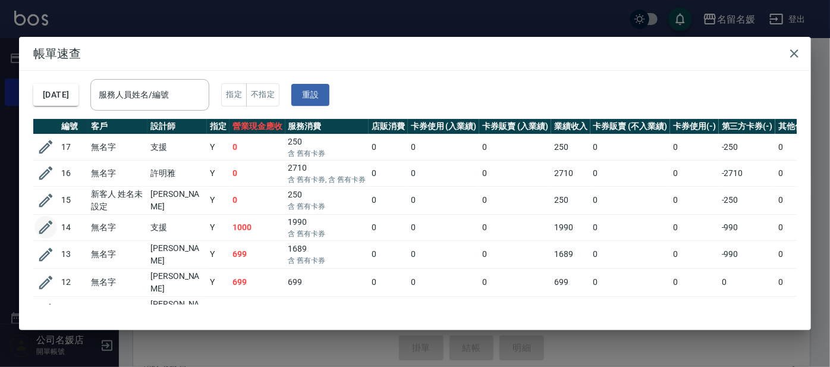
click at [49, 226] on icon "button" at bounding box center [46, 227] width 18 height 18
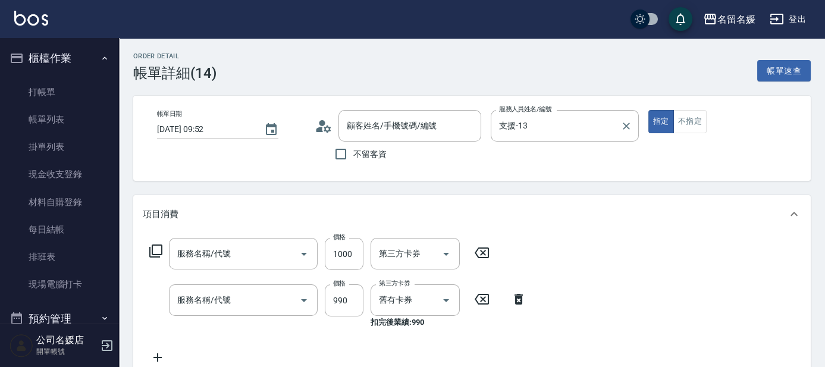
type input "[DATE] 09:52"
type input "支援-13"
type input "無名字/02/null"
type input "自備染髮(505)"
type input "(芙)蘆薈髮膜套卡(自材)(639)"
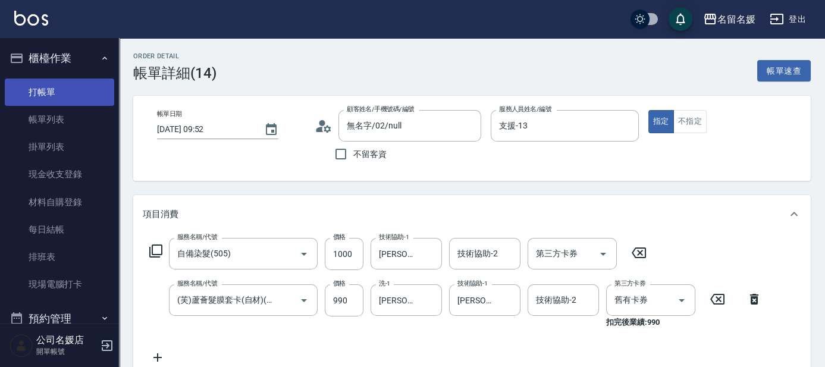
click at [47, 90] on link "打帳單" at bounding box center [59, 91] width 109 height 27
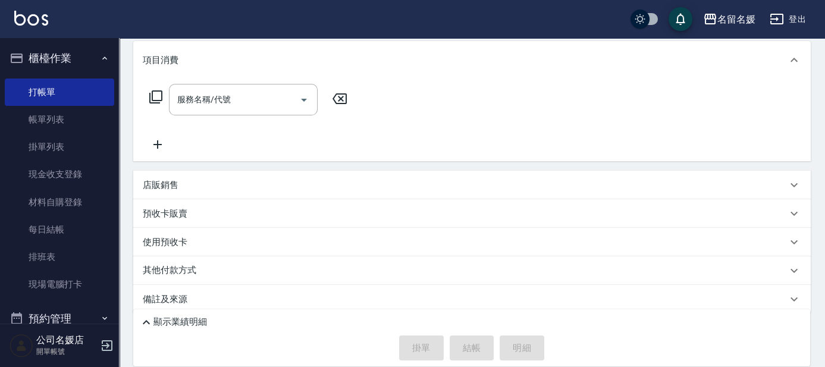
scroll to position [164, 0]
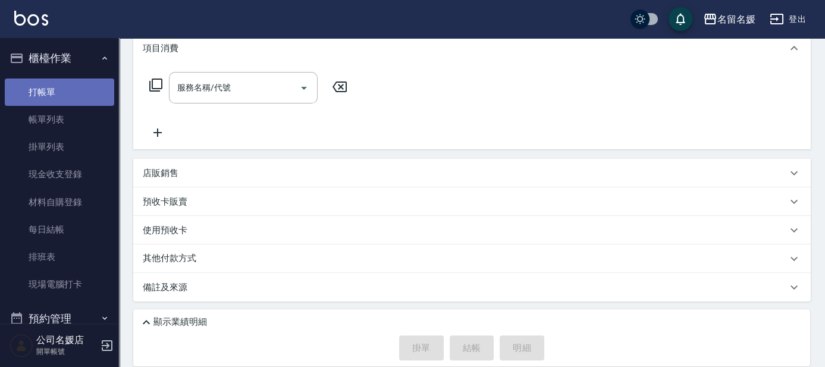
drag, startPoint x: 62, startPoint y: 93, endPoint x: 0, endPoint y: 203, distance: 126.2
click at [62, 94] on link "打帳單" at bounding box center [59, 91] width 109 height 27
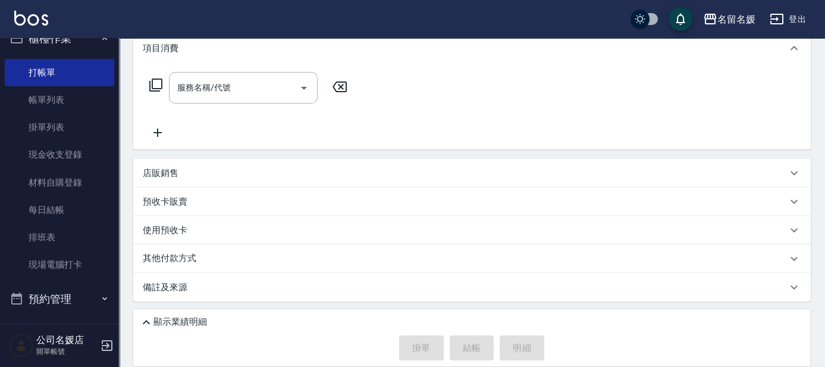
scroll to position [21, 0]
click at [5, 57] on link "打帳單" at bounding box center [59, 70] width 109 height 27
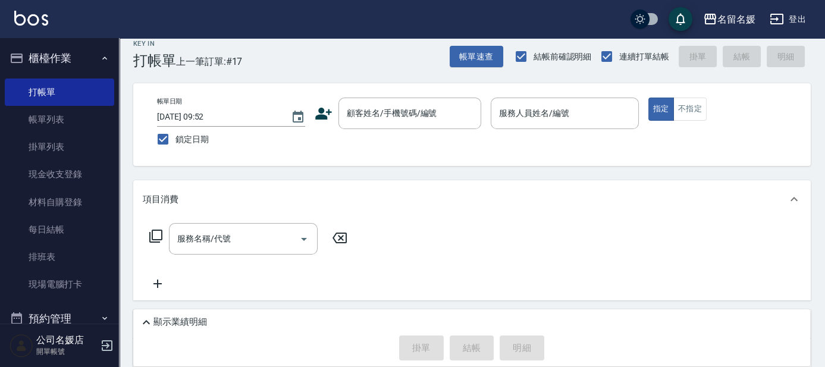
scroll to position [0, 0]
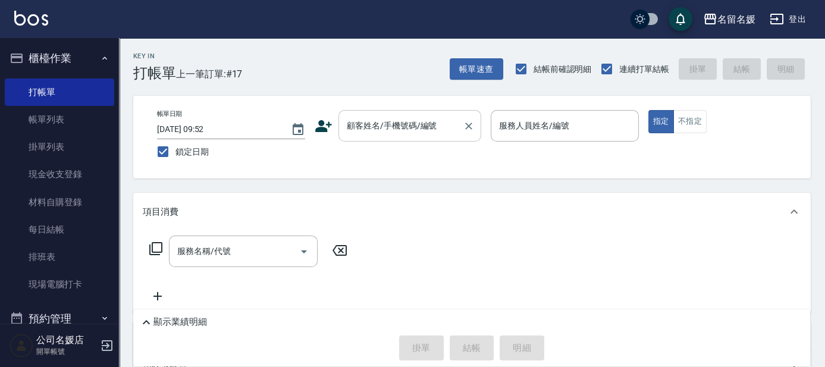
click at [357, 119] on input "顧客姓名/手機號碼/編號" at bounding box center [401, 125] width 114 height 21
click at [187, 327] on p "顯示業績明細" at bounding box center [180, 322] width 54 height 12
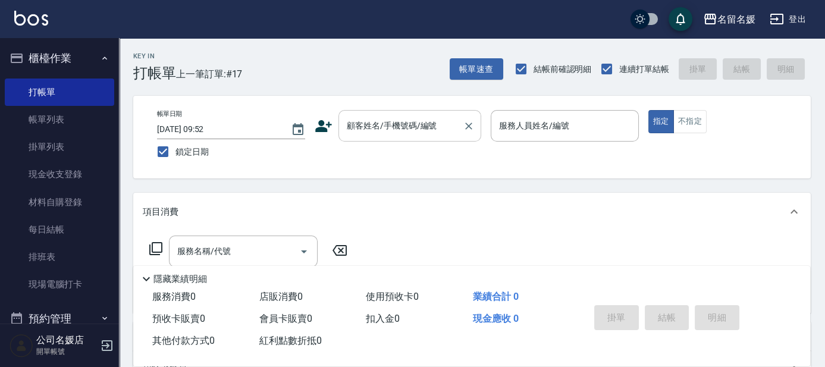
click at [417, 126] on input "顧客姓名/手機號碼/編號" at bounding box center [401, 125] width 114 height 21
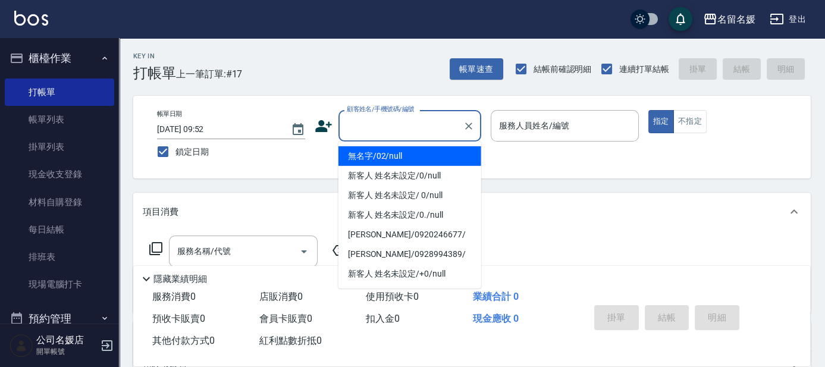
type input "0"
type input "無名字/02/null"
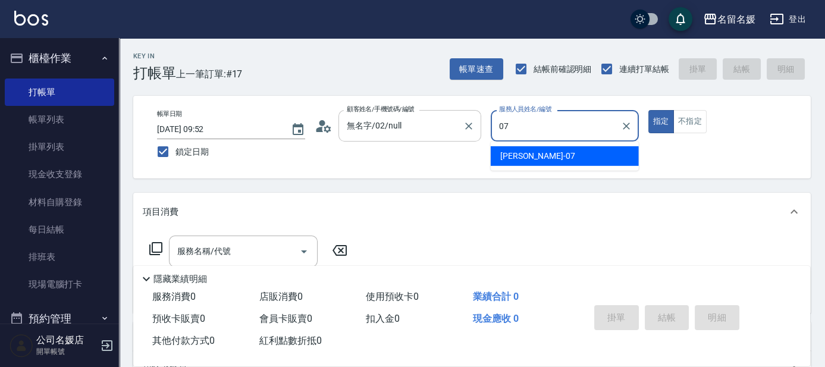
type input "07"
type button "true"
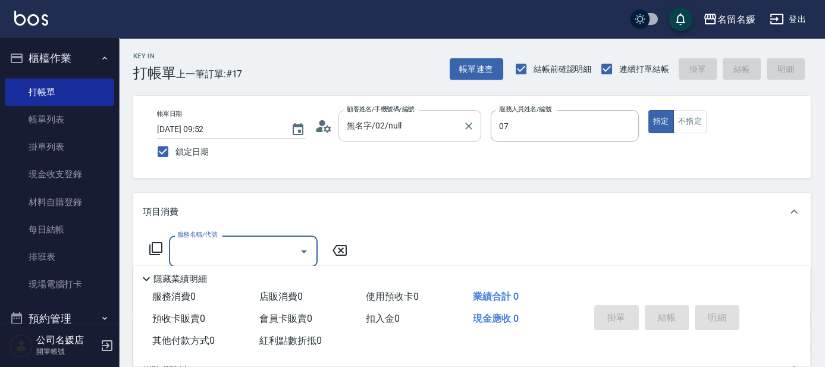
type input "[PERSON_NAME]-07"
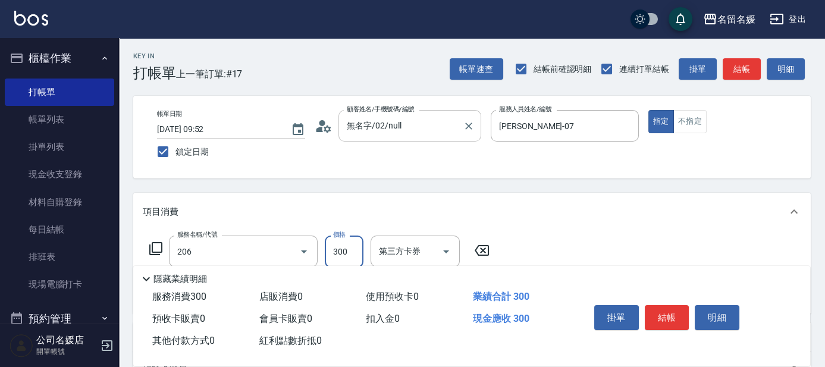
type input "洗髮[300](206)"
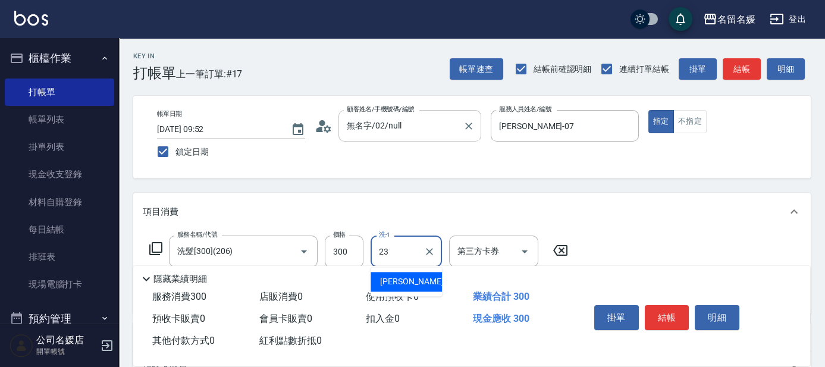
type input "[PERSON_NAME]-23"
